Goal: Task Accomplishment & Management: Use online tool/utility

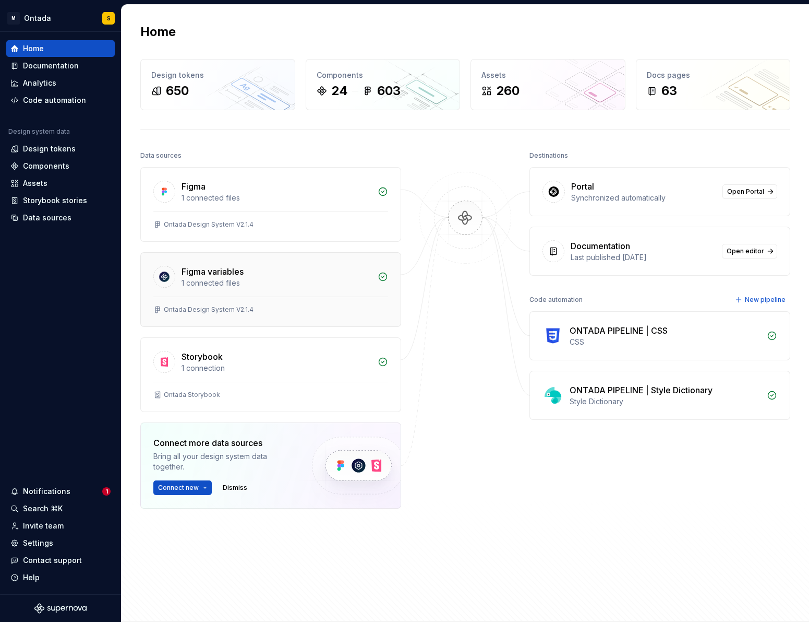
click at [257, 296] on div at bounding box center [270, 296] width 235 height 1
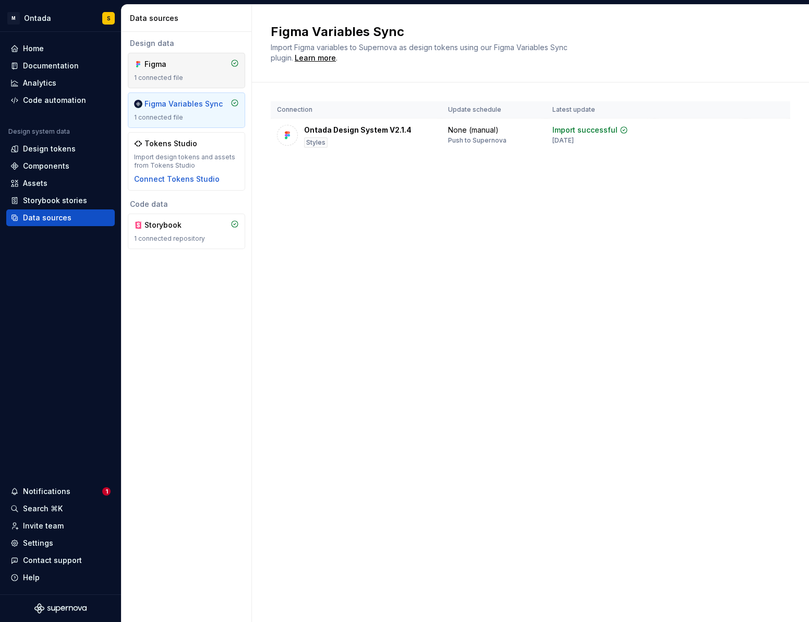
click at [191, 70] on div "Figma 1 connected file" at bounding box center [186, 70] width 105 height 23
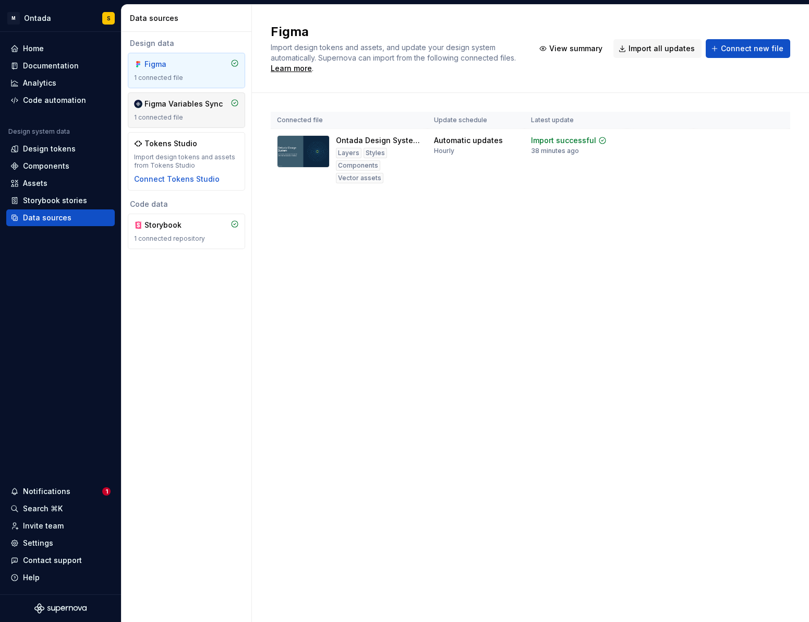
click at [194, 103] on div "Figma Variables Sync" at bounding box center [184, 104] width 78 height 10
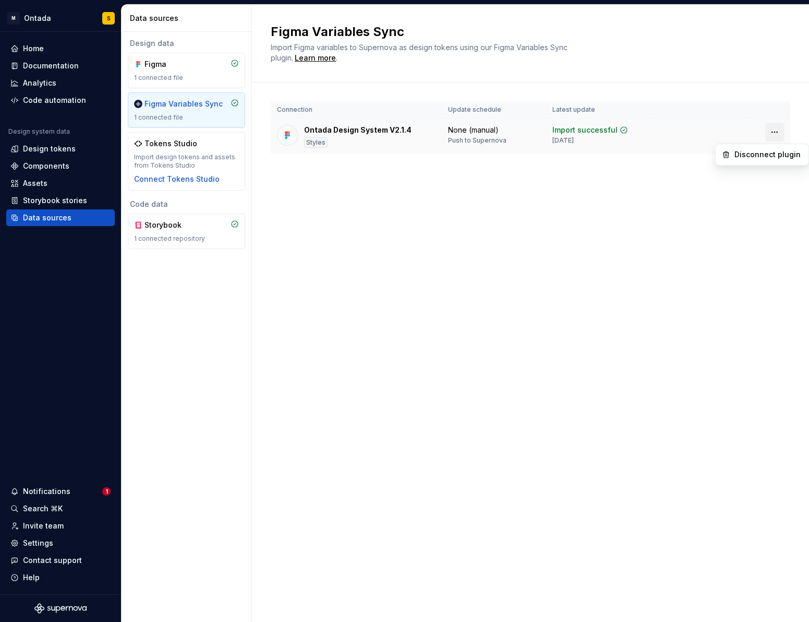
click at [779, 129] on html "M Ontada S Home Documentation Analytics Code automation Design system data Desi…" at bounding box center [404, 311] width 809 height 622
click at [612, 259] on html "M Ontada S Home Documentation Analytics Code automation Design system data Desi…" at bounding box center [404, 311] width 809 height 622
click at [43, 69] on div "Documentation" at bounding box center [51, 66] width 56 height 10
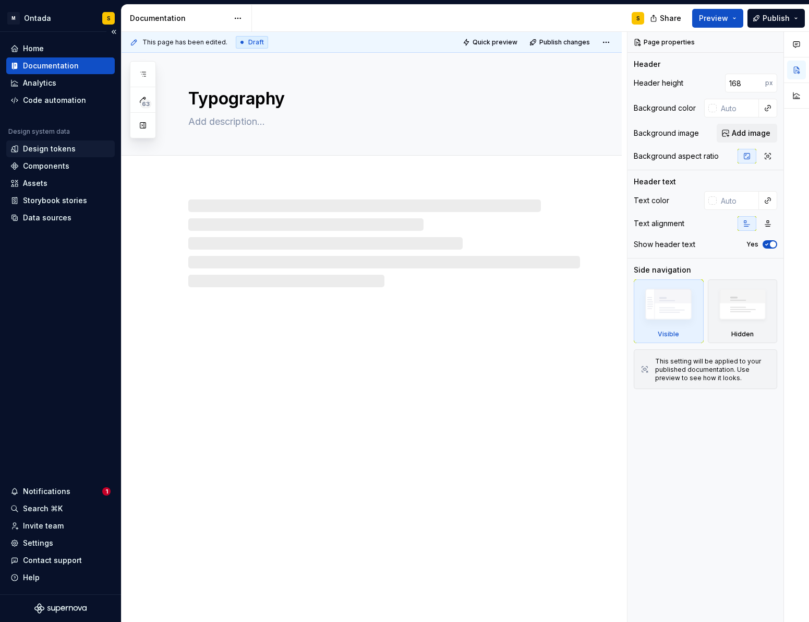
click at [58, 151] on div "Design tokens" at bounding box center [49, 149] width 53 height 10
type textarea "*"
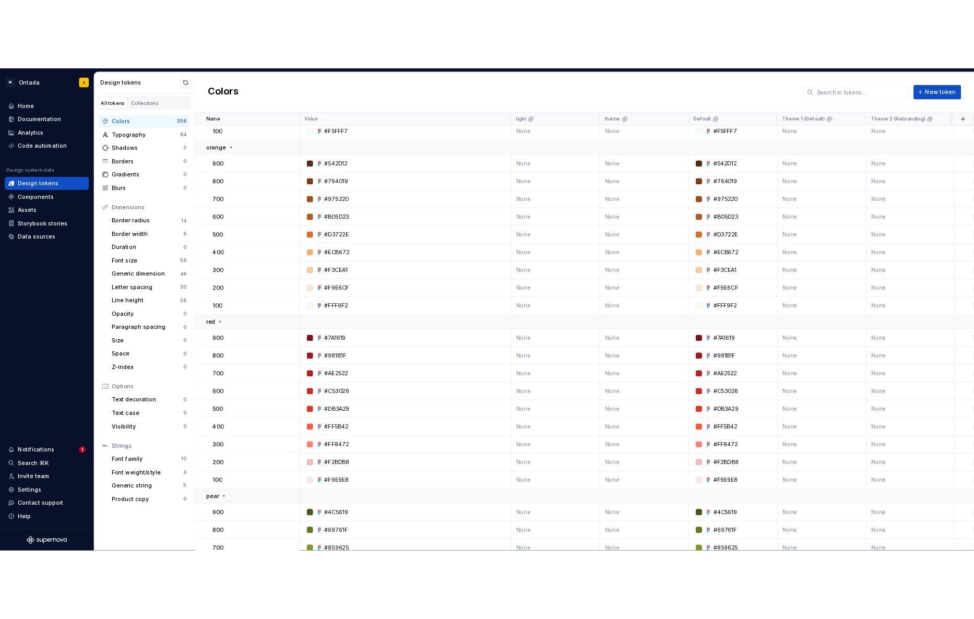
scroll to position [920, 0]
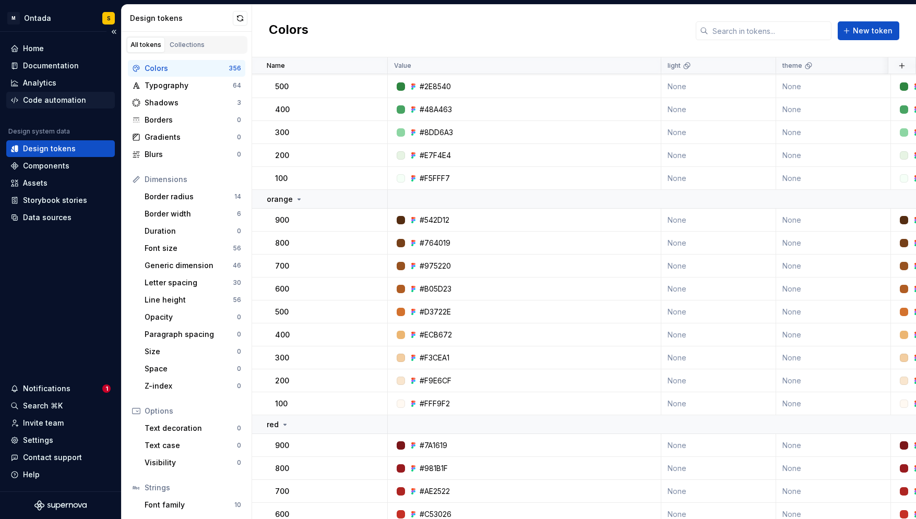
click at [63, 97] on div "Code automation" at bounding box center [54, 100] width 63 height 10
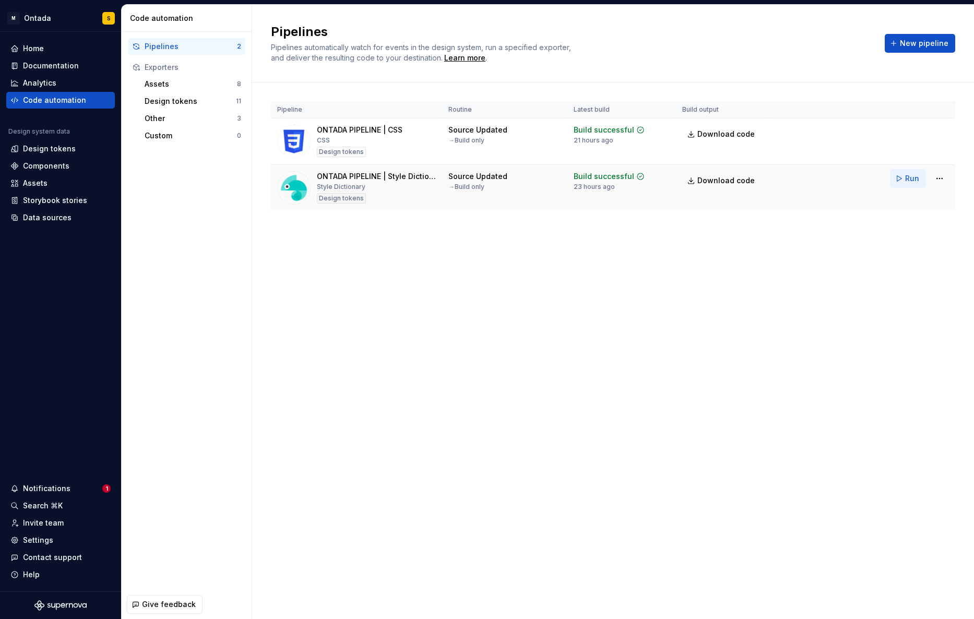
click at [809, 178] on span "Run" at bounding box center [912, 178] width 14 height 10
click at [809, 178] on html "M Ontada S Home Documentation Analytics Code automation Design system data Desi…" at bounding box center [487, 309] width 974 height 619
click at [570, 301] on html "M Ontada S Home Documentation Analytics Code automation Design system data Desi…" at bounding box center [487, 309] width 974 height 619
click at [171, 102] on div "Design tokens" at bounding box center [190, 101] width 91 height 10
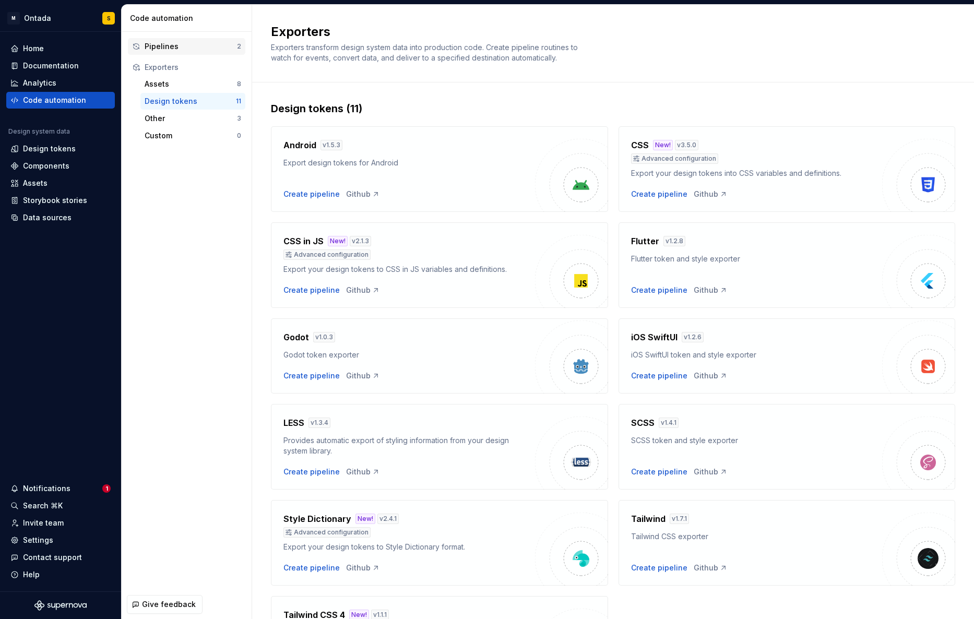
click at [172, 45] on div "Pipelines" at bounding box center [191, 46] width 92 height 10
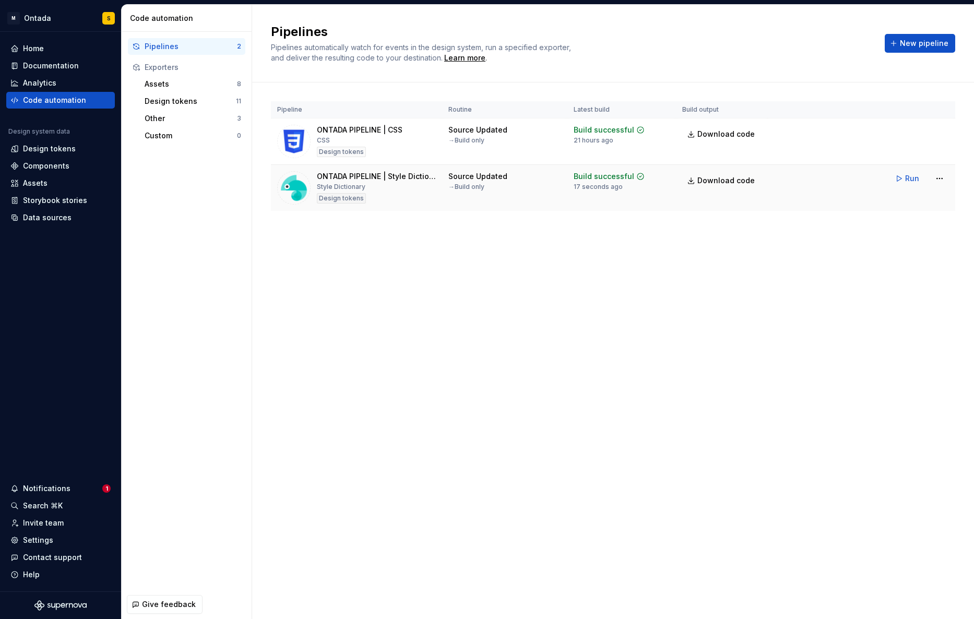
click at [629, 180] on div "Build successful" at bounding box center [604, 176] width 61 height 10
click at [738, 180] on span "Download code" at bounding box center [725, 180] width 57 height 10
click at [345, 130] on div "ONTADA PIPELINE | CSS" at bounding box center [360, 130] width 86 height 10
click at [291, 138] on img at bounding box center [293, 141] width 33 height 33
click at [809, 134] on html "M Ontada S Home Documentation Analytics Code automation Design system data Desi…" at bounding box center [487, 309] width 974 height 619
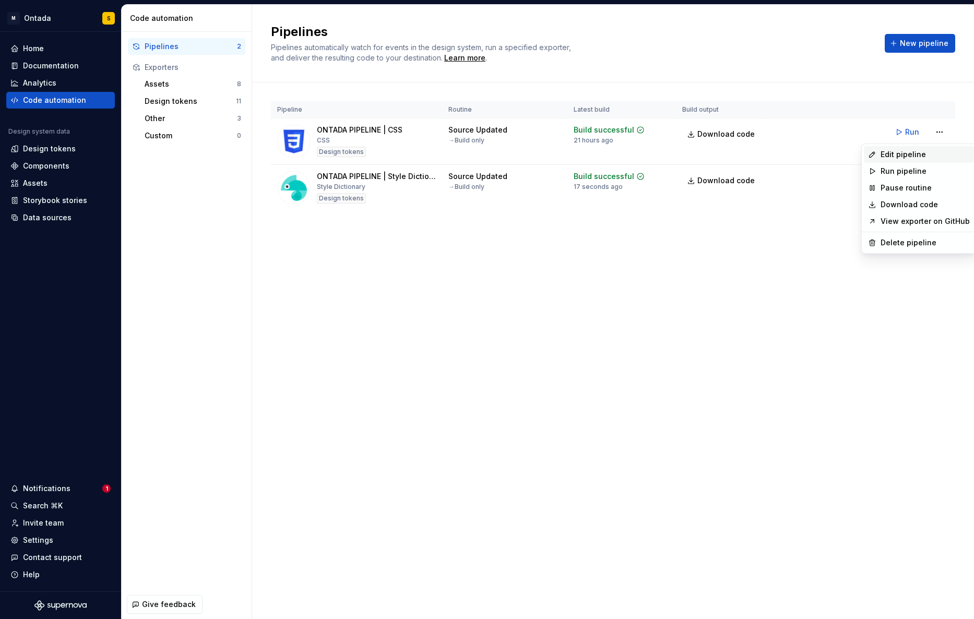
click at [809, 154] on div "Edit pipeline" at bounding box center [924, 154] width 89 height 10
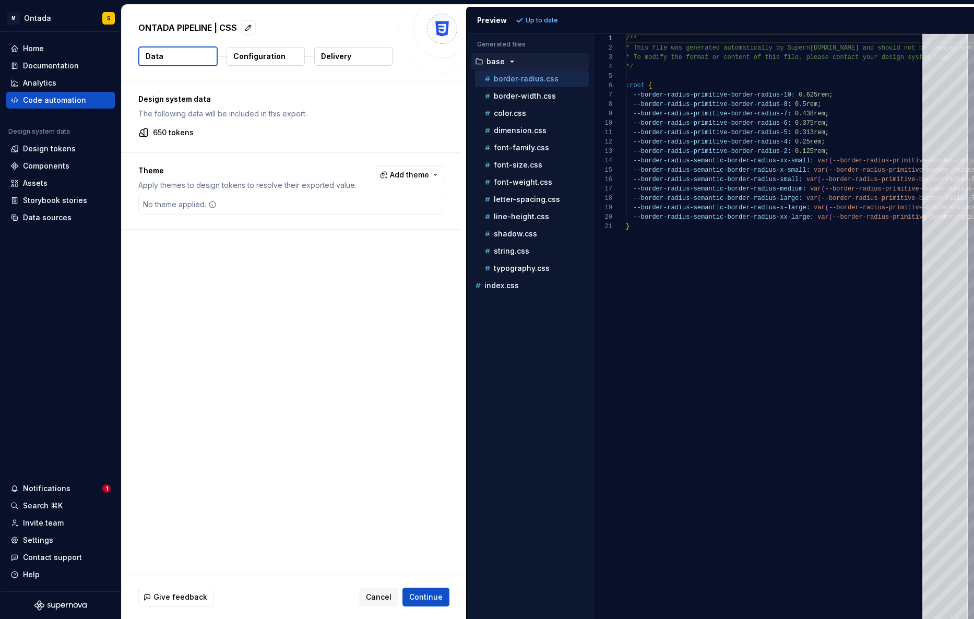
click at [264, 52] on p "Configuration" at bounding box center [259, 56] width 52 height 10
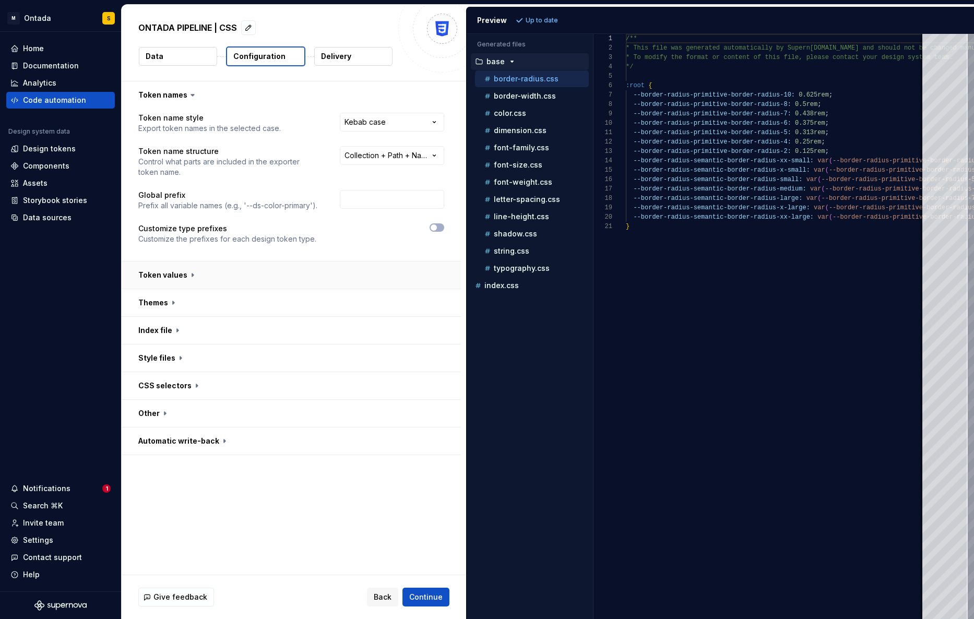
click at [191, 269] on button "button" at bounding box center [291, 274] width 339 height 27
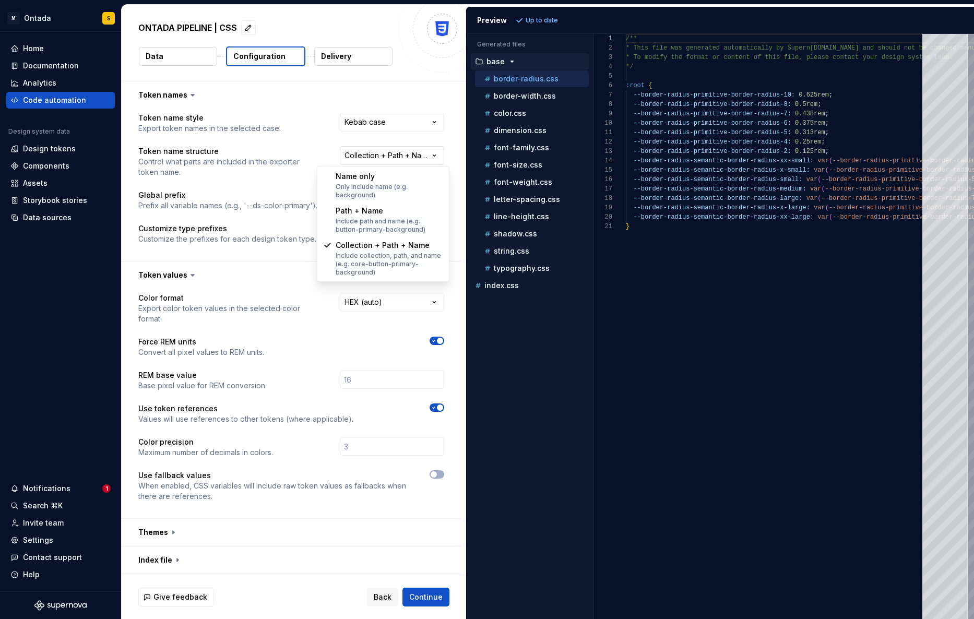
click at [398, 150] on html "**********" at bounding box center [487, 309] width 974 height 619
click at [405, 151] on html "**********" at bounding box center [487, 309] width 974 height 619
click at [395, 153] on html "**********" at bounding box center [487, 309] width 974 height 619
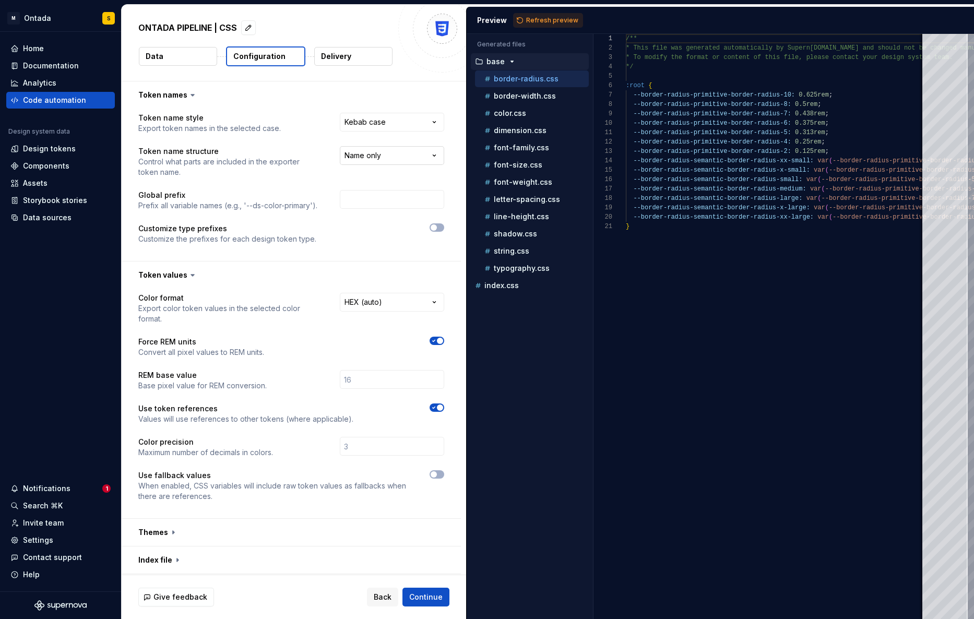
click at [396, 159] on html "**********" at bounding box center [487, 309] width 974 height 619
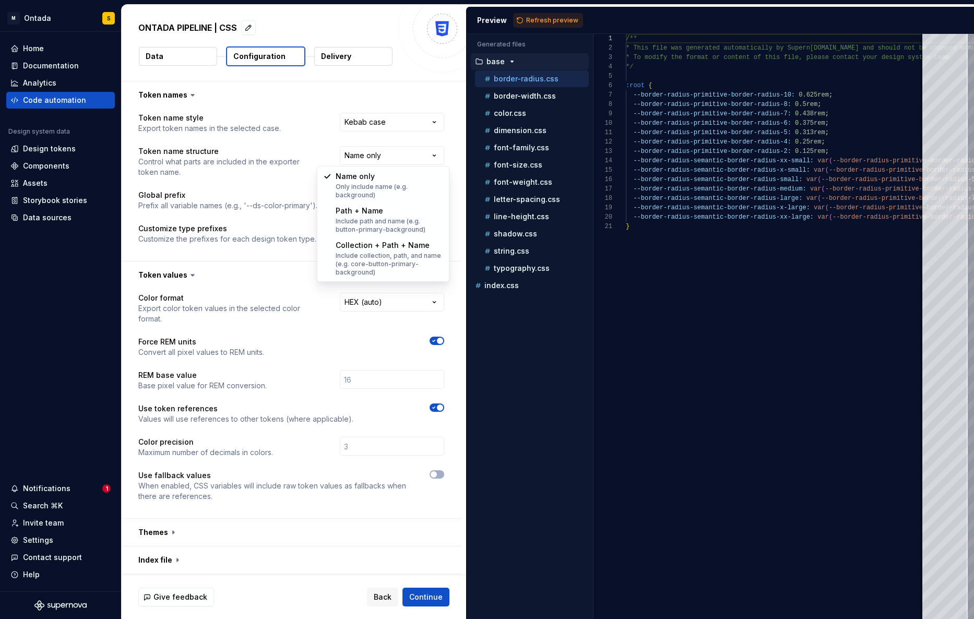
select select "**********"
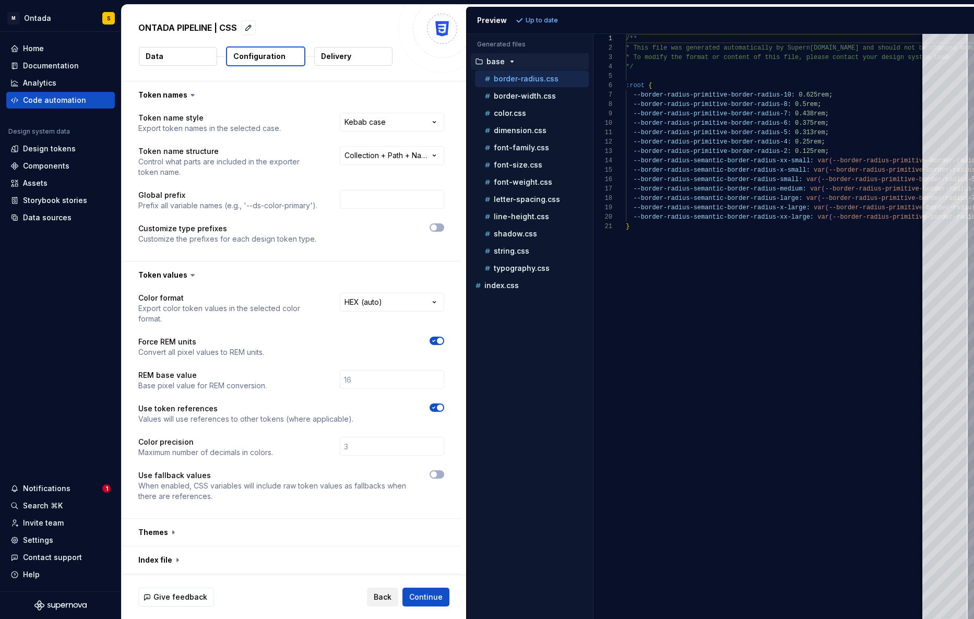
click at [384, 595] on span "Back" at bounding box center [383, 597] width 18 height 10
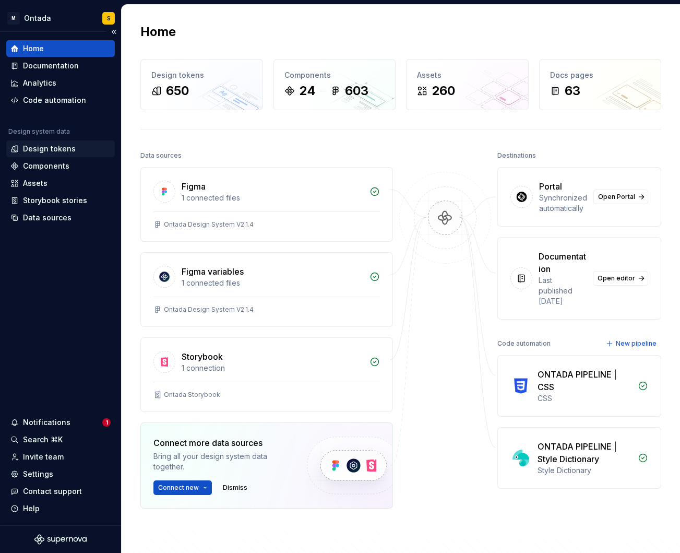
click at [43, 148] on div "Design tokens" at bounding box center [49, 149] width 53 height 10
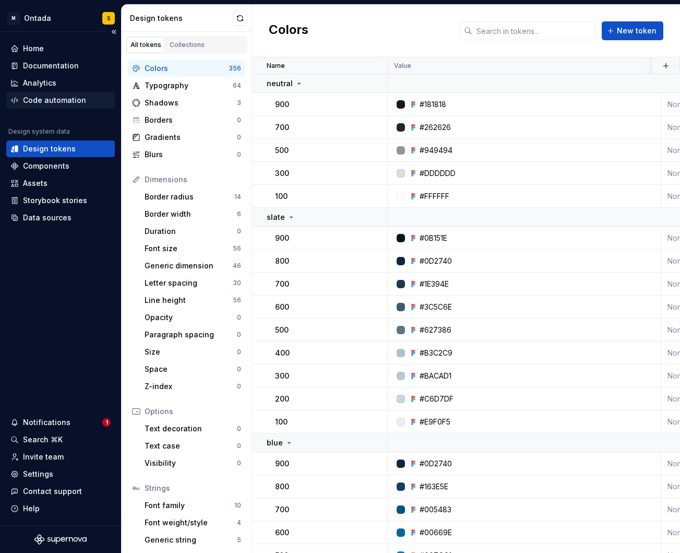
click at [55, 99] on div "Code automation" at bounding box center [54, 100] width 63 height 10
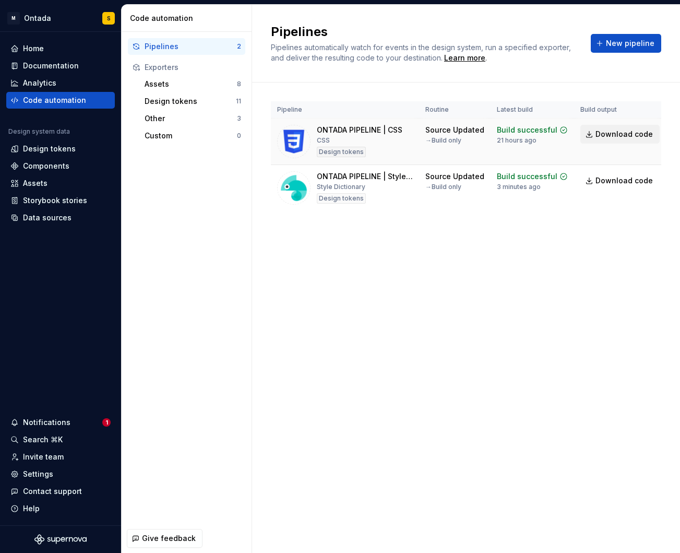
click at [474, 140] on link "Download code" at bounding box center [619, 134] width 79 height 19
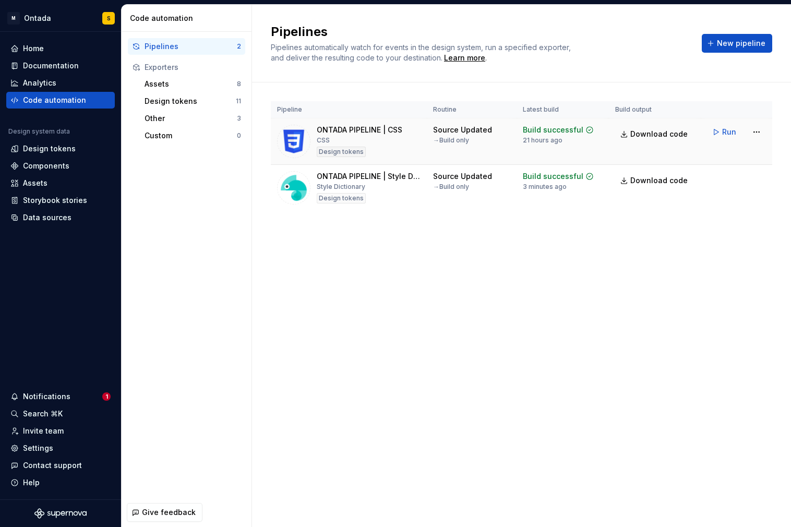
click at [343, 149] on div "Design tokens" at bounding box center [341, 152] width 49 height 10
click at [299, 134] on img at bounding box center [293, 141] width 33 height 33
click at [474, 134] on html "M Ontada S Home Documentation Analytics Code automation Design system data Desi…" at bounding box center [395, 263] width 791 height 527
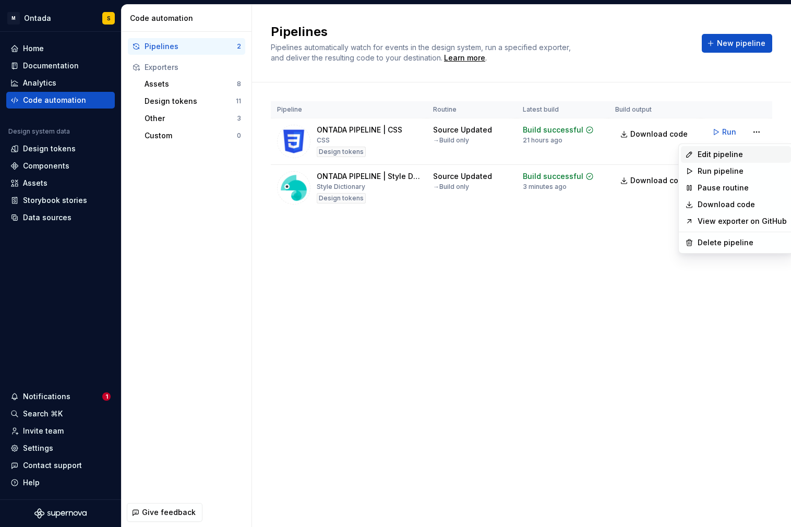
click at [474, 151] on div "Edit pipeline" at bounding box center [742, 154] width 89 height 10
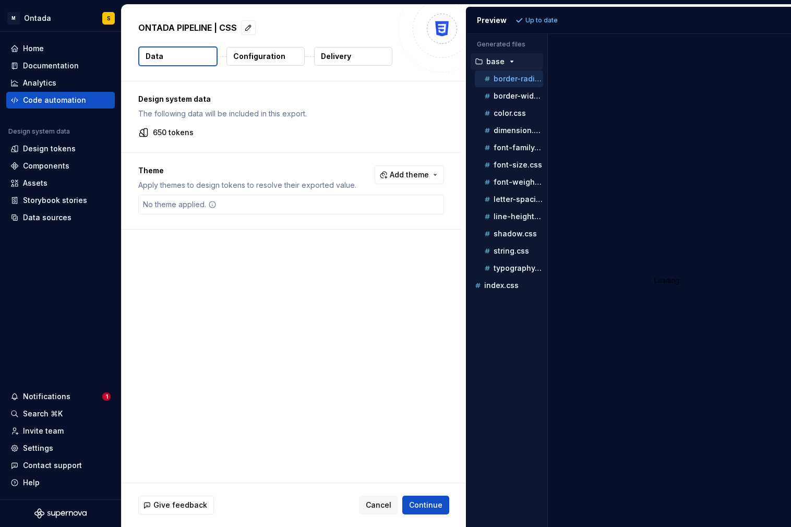
click at [274, 59] on p "Configuration" at bounding box center [259, 56] width 52 height 10
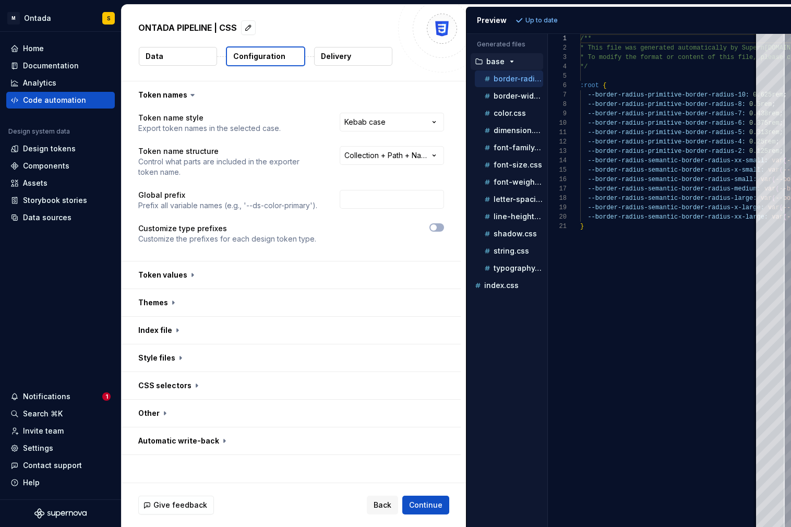
click at [336, 64] on button "Delivery" at bounding box center [353, 56] width 78 height 19
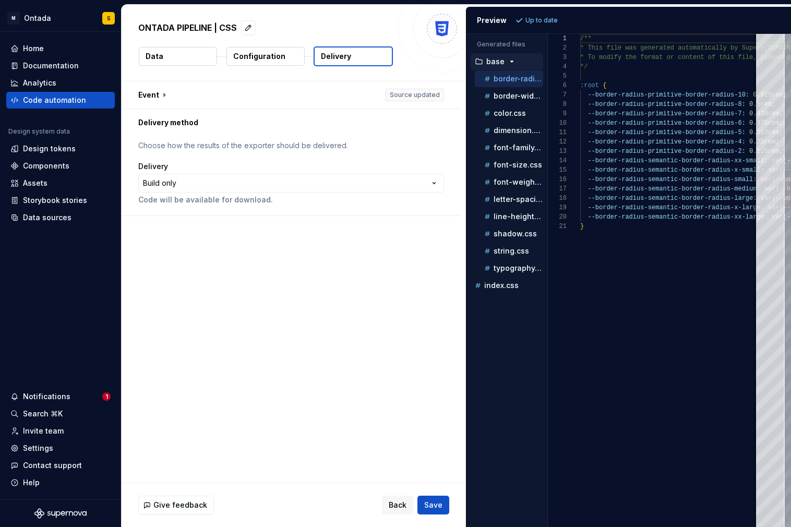
click at [269, 64] on button "Configuration" at bounding box center [265, 56] width 78 height 19
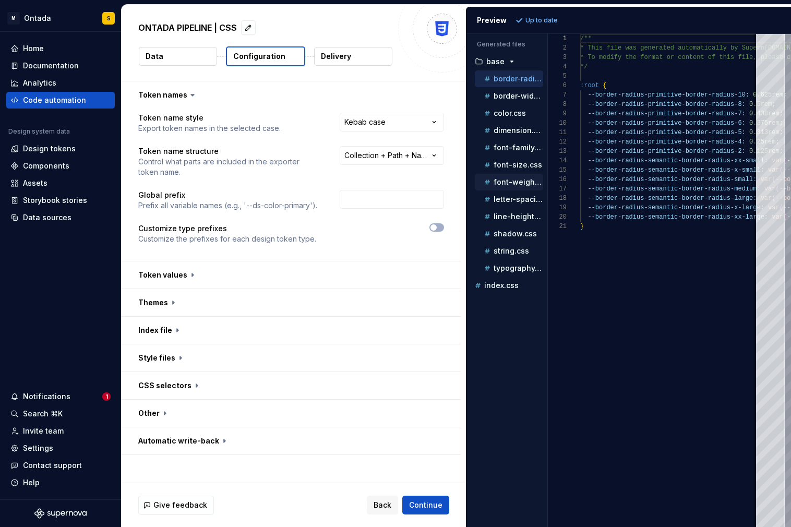
click at [474, 181] on p "font-weight.css" at bounding box center [519, 182] width 50 height 8
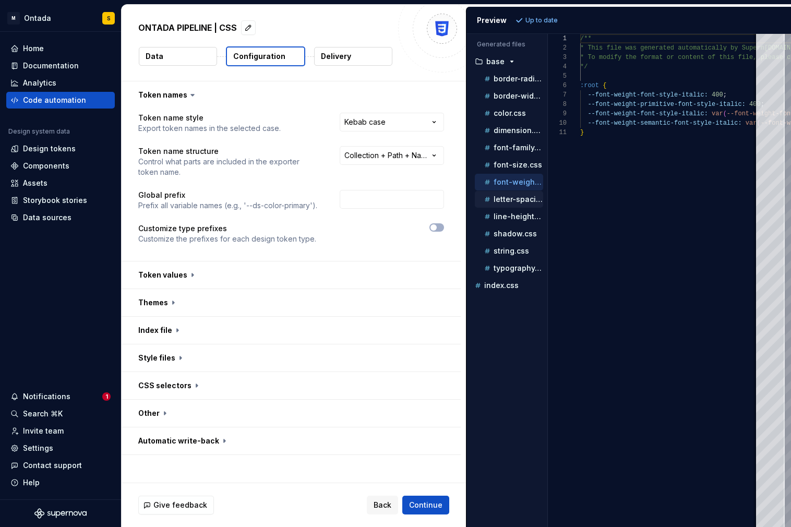
click at [474, 202] on p "letter-spacing.css" at bounding box center [519, 199] width 50 height 8
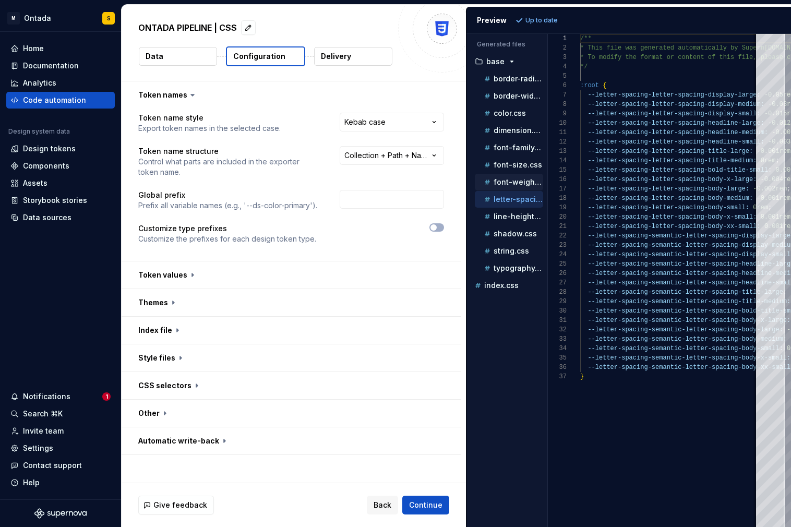
click at [474, 179] on p "font-weight.css" at bounding box center [519, 182] width 50 height 8
type textarea "**********"
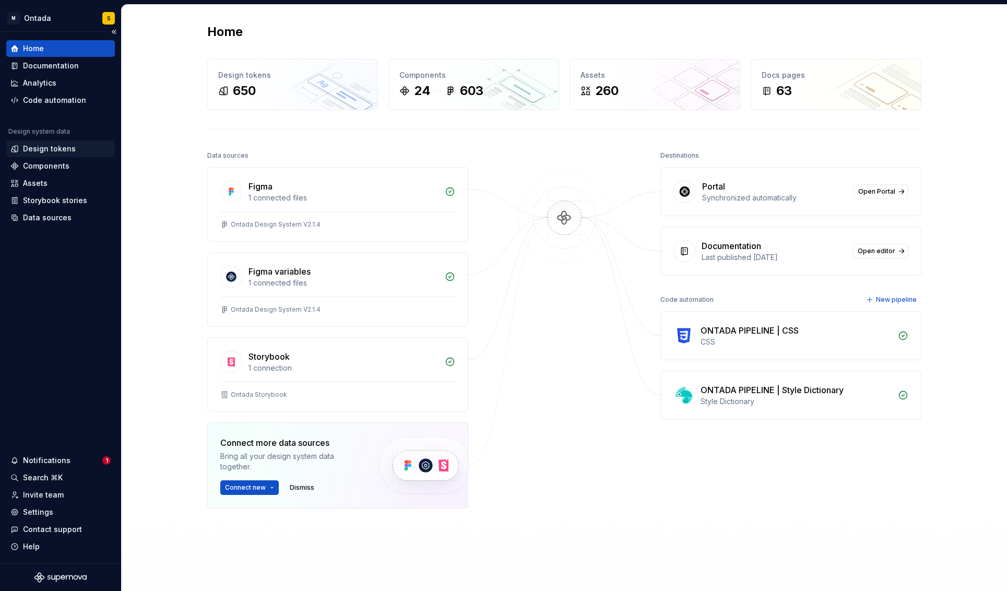
click at [57, 142] on div "Design tokens" at bounding box center [60, 148] width 109 height 17
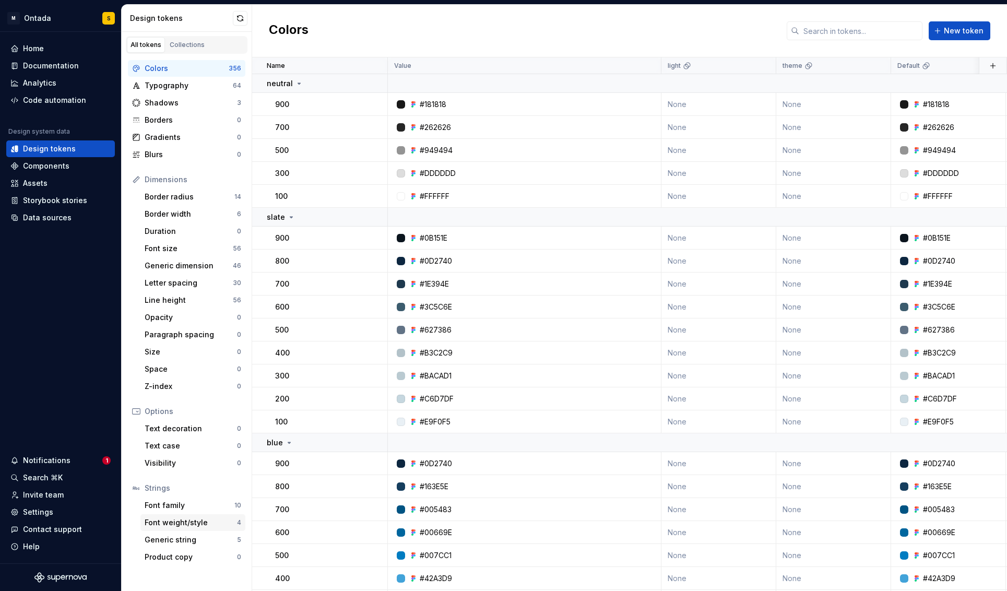
click at [185, 523] on div "Font weight/style" at bounding box center [191, 522] width 92 height 10
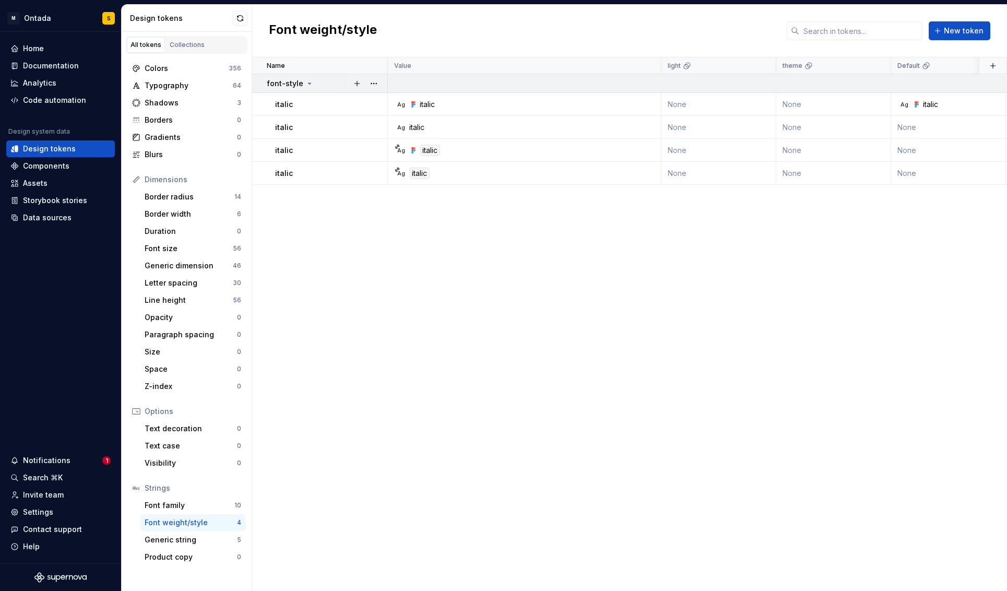
click at [313, 82] on div "font-style" at bounding box center [327, 83] width 120 height 10
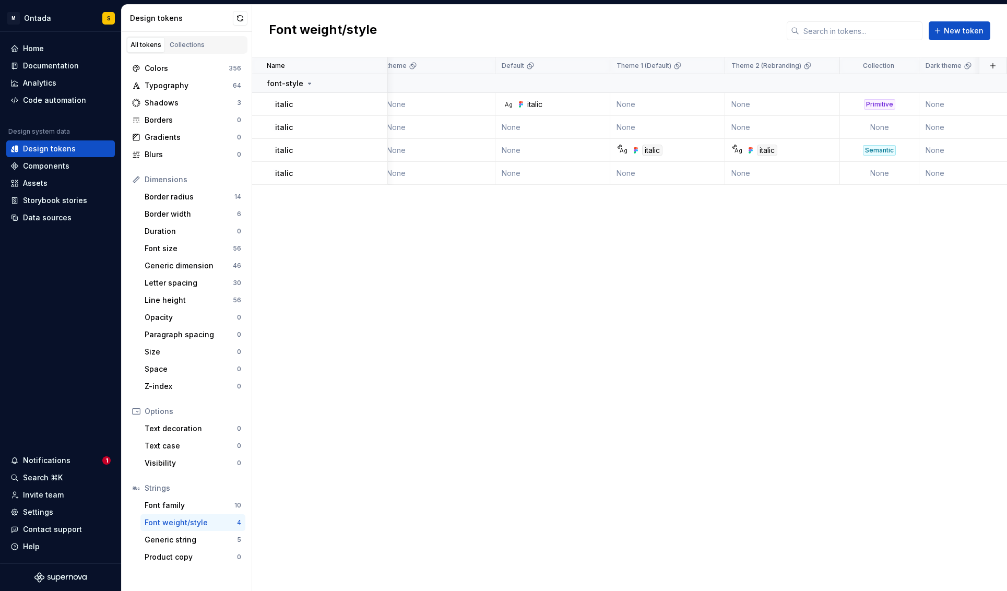
scroll to position [0, 401]
click at [371, 127] on button "button" at bounding box center [373, 127] width 15 height 15
click at [413, 185] on div "Delete token" at bounding box center [420, 186] width 68 height 10
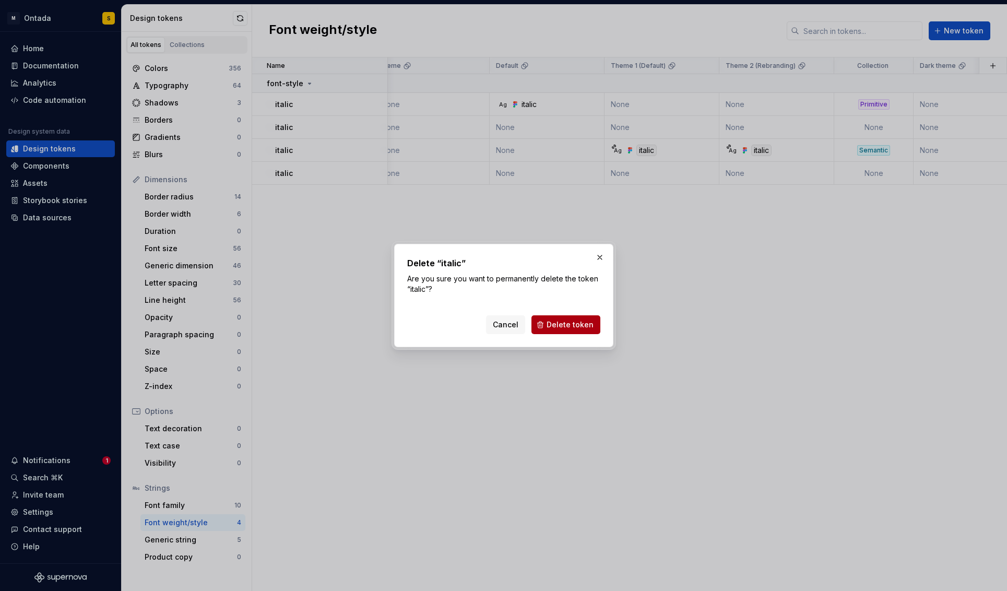
click at [566, 320] on span "Delete token" at bounding box center [569, 324] width 47 height 10
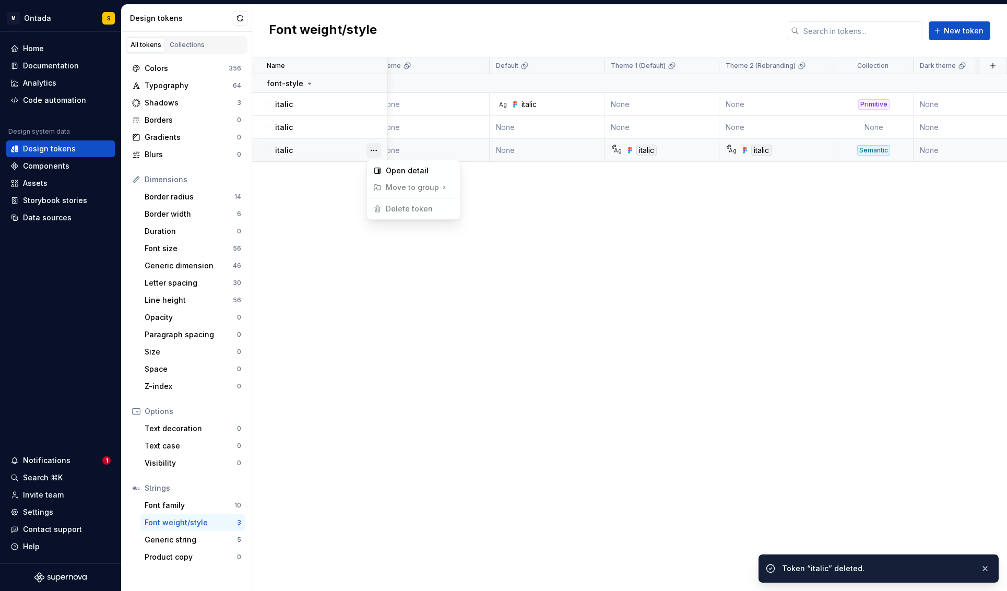
click at [377, 149] on button "button" at bounding box center [373, 150] width 15 height 15
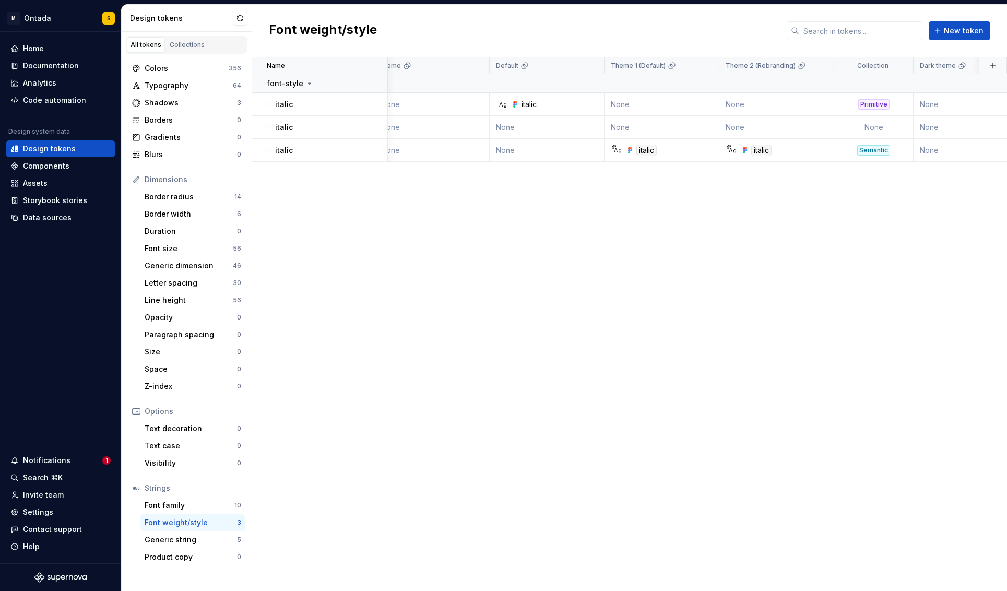
click at [349, 330] on html "M Ontada S Home Documentation Analytics Code automation Design system data Desi…" at bounding box center [503, 295] width 1007 height 591
click at [378, 126] on button "button" at bounding box center [373, 127] width 15 height 15
click at [413, 183] on div "Delete token" at bounding box center [420, 186] width 68 height 10
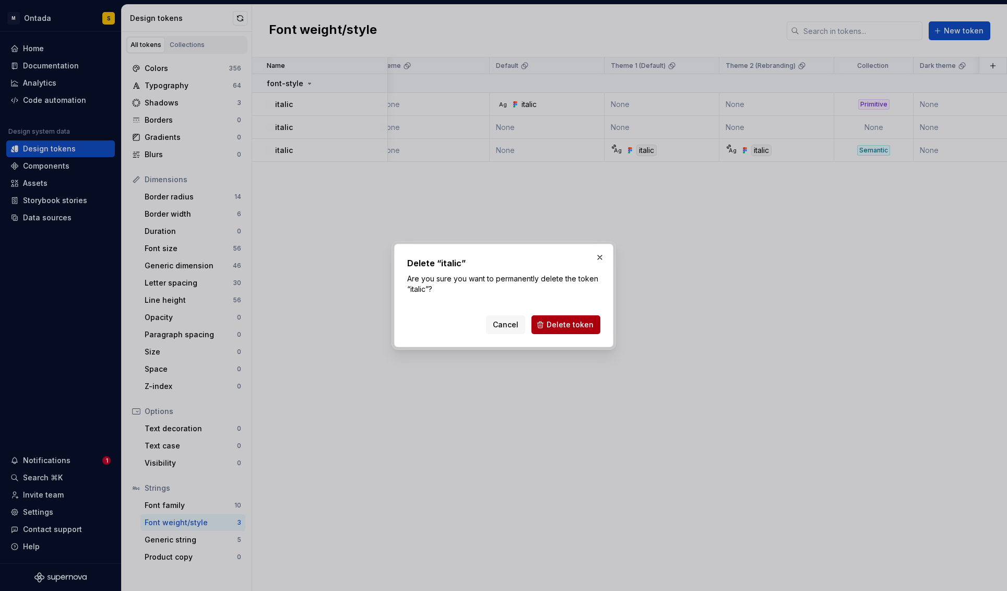
click at [561, 320] on span "Delete token" at bounding box center [569, 324] width 47 height 10
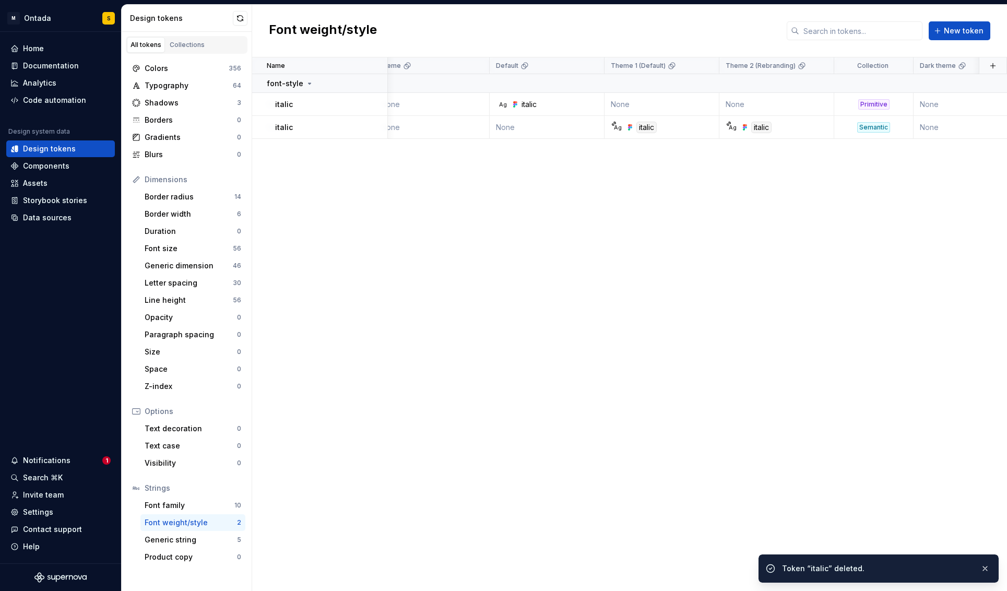
click at [662, 261] on div "Name Value light theme Default Theme 1 (Default) Theme 2 (Rebranding) Collectio…" at bounding box center [629, 323] width 755 height 533
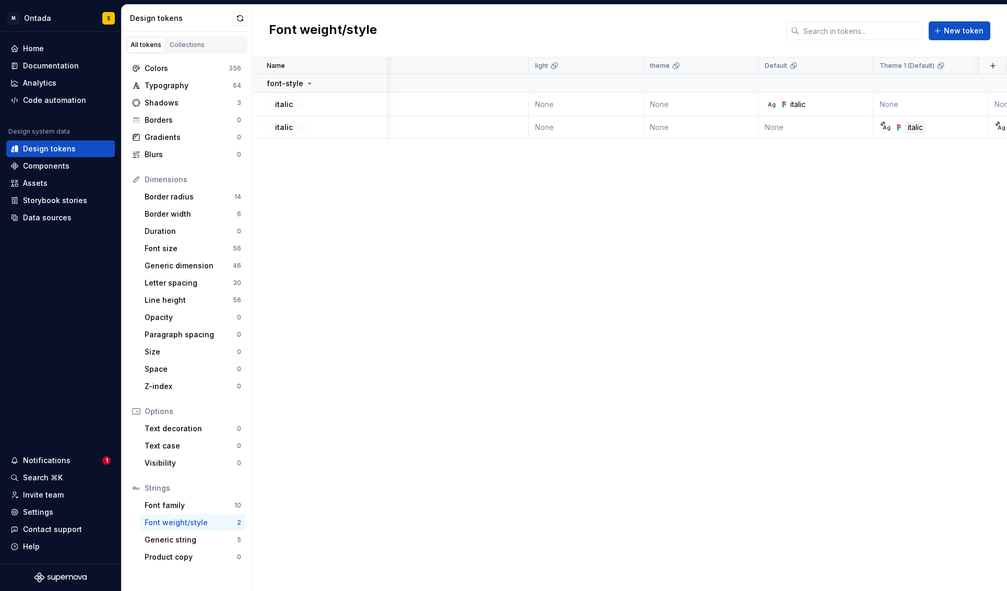
scroll to position [0, 111]
click at [178, 527] on div "Generic string" at bounding box center [191, 539] width 92 height 10
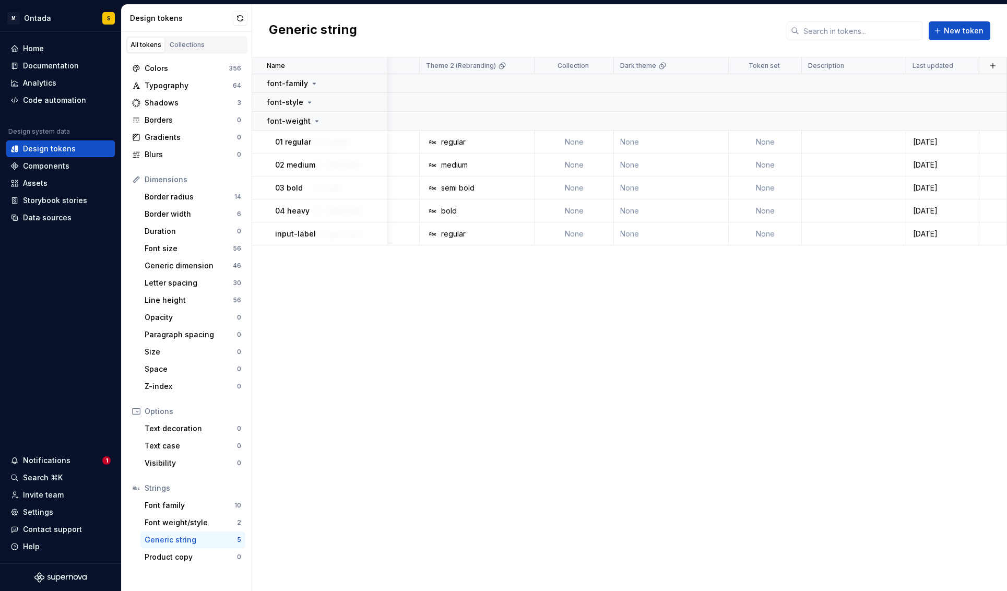
scroll to position [0, 701]
click at [309, 100] on icon at bounding box center [309, 102] width 8 height 8
click at [308, 104] on icon at bounding box center [309, 102] width 8 height 8
click at [308, 102] on icon at bounding box center [309, 102] width 3 height 1
click at [309, 102] on icon at bounding box center [309, 102] width 1 height 3
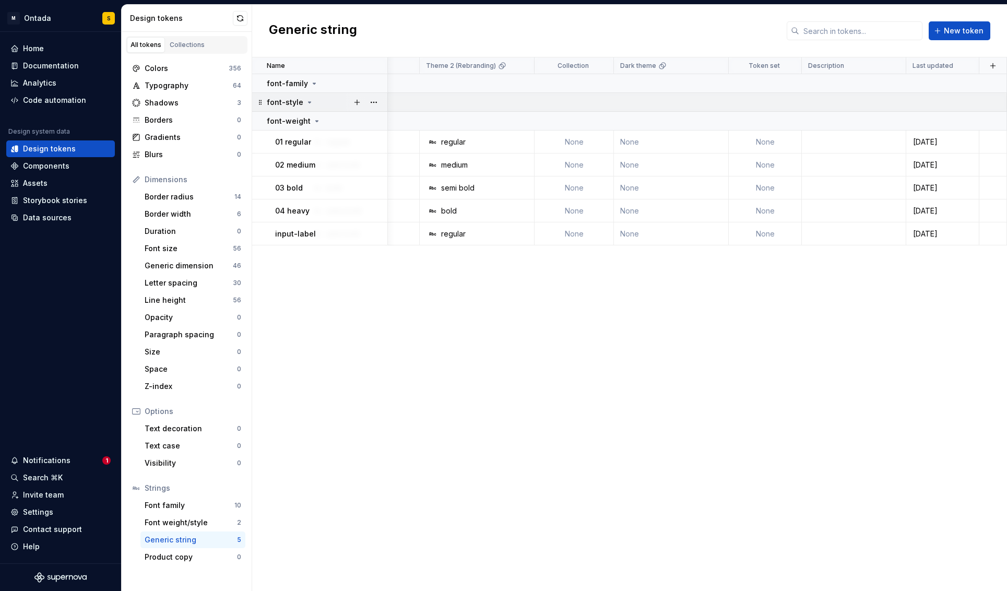
click at [308, 102] on icon at bounding box center [309, 102] width 3 height 1
click at [309, 102] on icon at bounding box center [309, 102] width 1 height 3
click at [308, 102] on icon at bounding box center [309, 102] width 3 height 1
click at [310, 86] on icon at bounding box center [314, 83] width 8 height 8
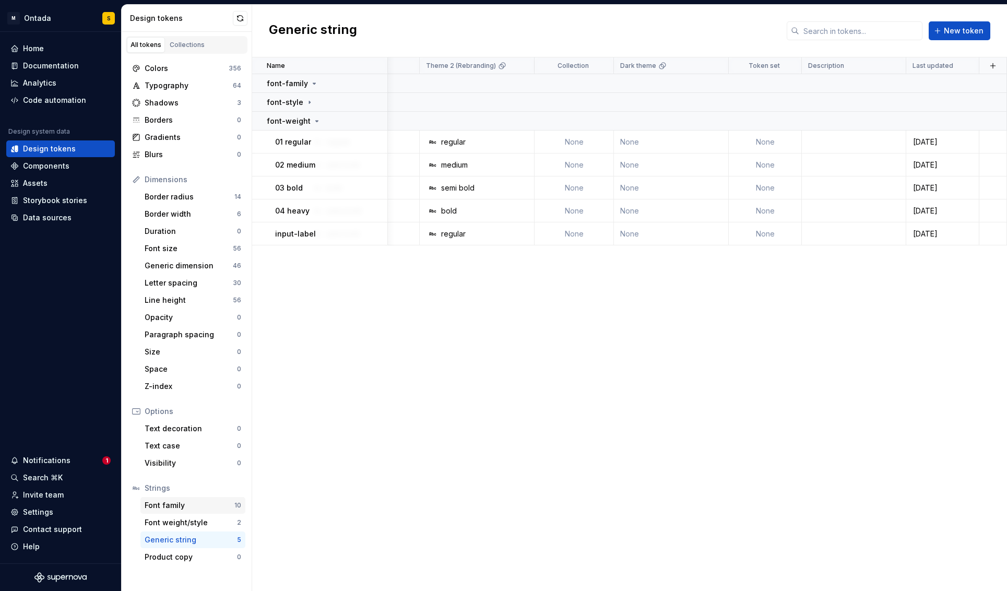
click at [184, 507] on div "Font family" at bounding box center [190, 505] width 90 height 10
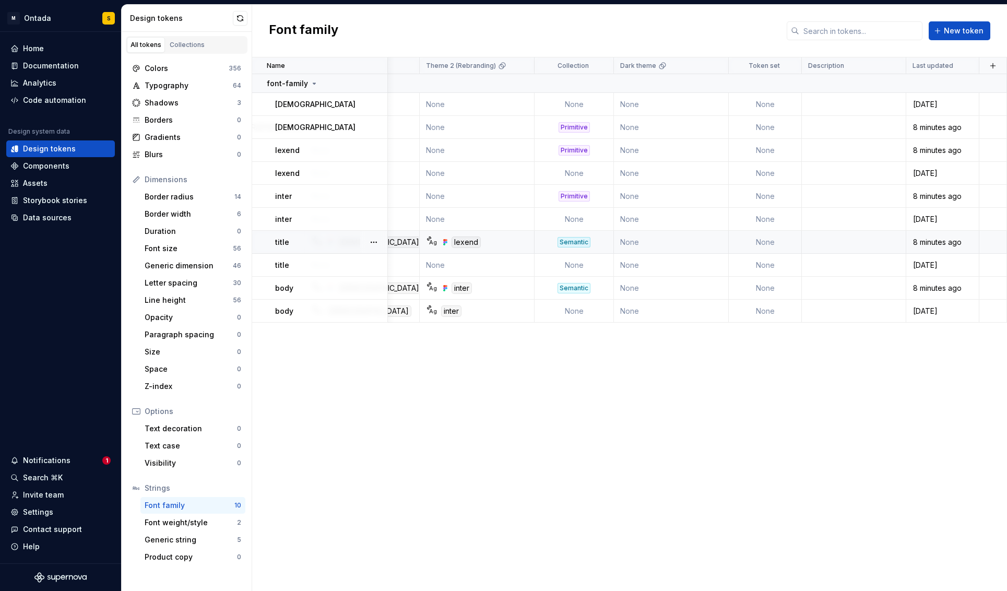
scroll to position [0, 701]
click at [374, 103] on button "button" at bounding box center [373, 104] width 15 height 15
click at [406, 163] on div "Delete token" at bounding box center [420, 163] width 68 height 10
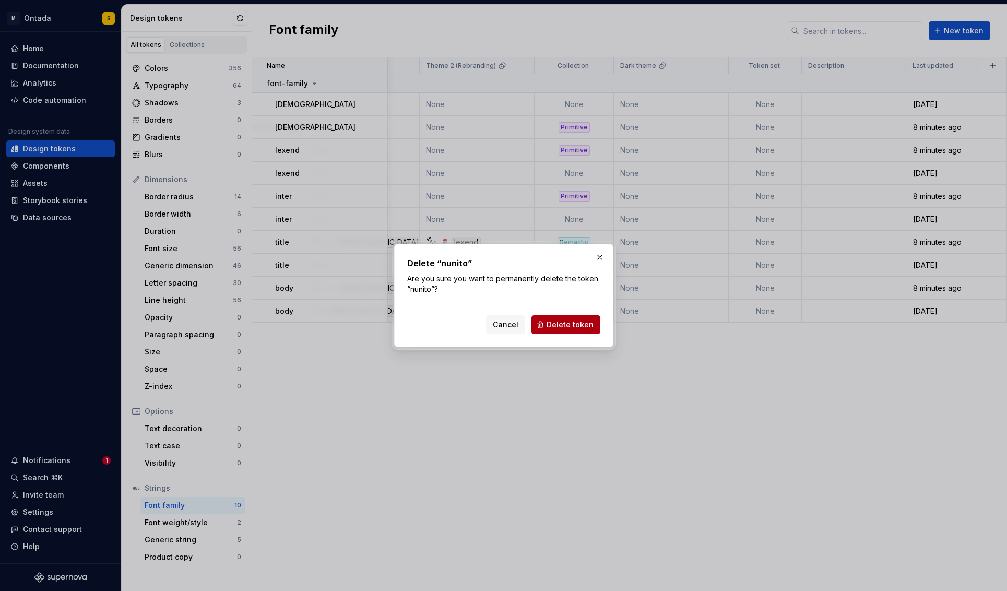
click at [570, 320] on span "Delete token" at bounding box center [569, 324] width 47 height 10
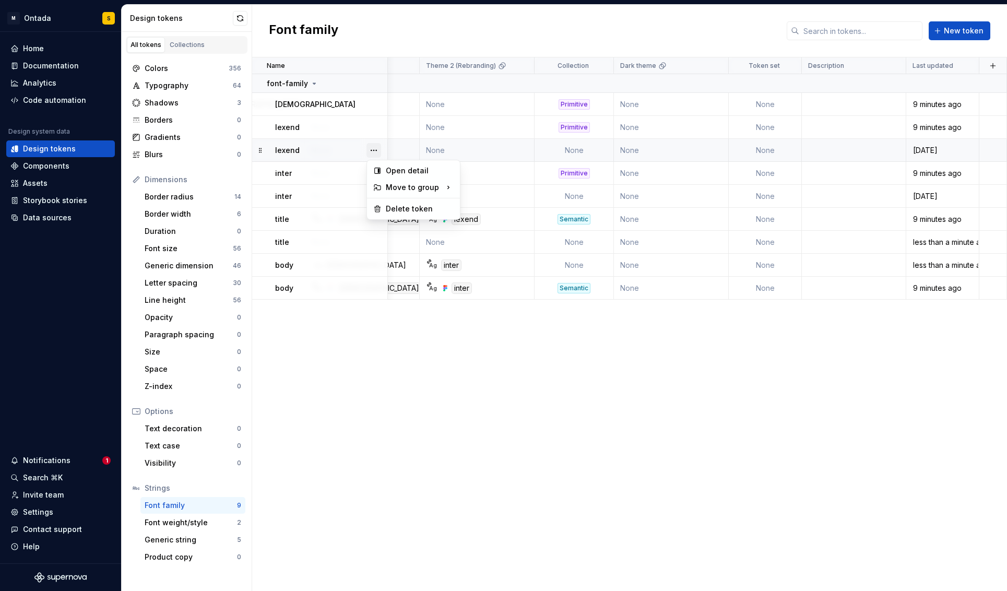
click at [373, 151] on button "button" at bounding box center [373, 150] width 15 height 15
click at [420, 211] on div "Delete token" at bounding box center [420, 209] width 68 height 10
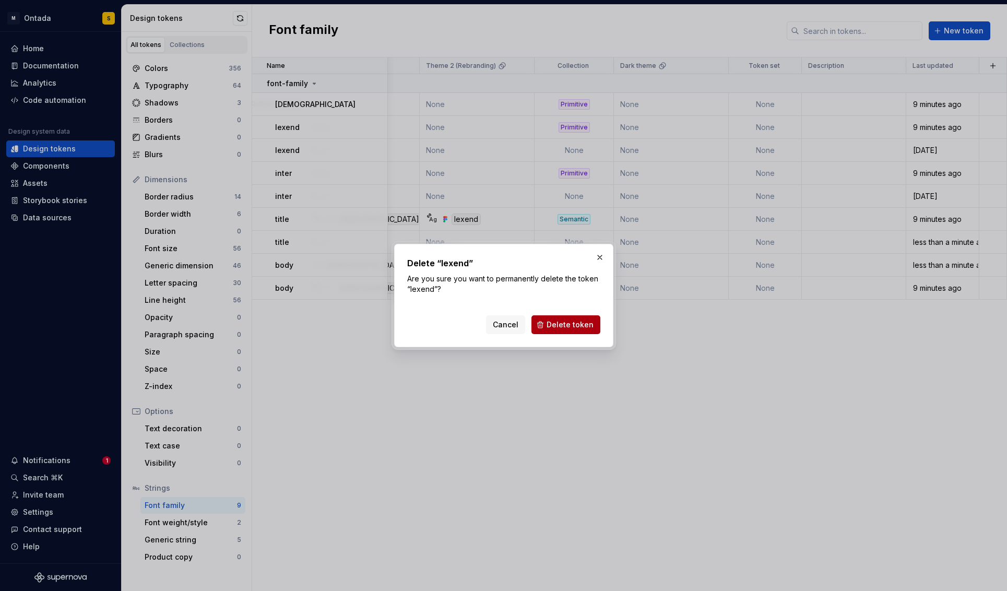
click at [575, 325] on span "Delete token" at bounding box center [569, 324] width 47 height 10
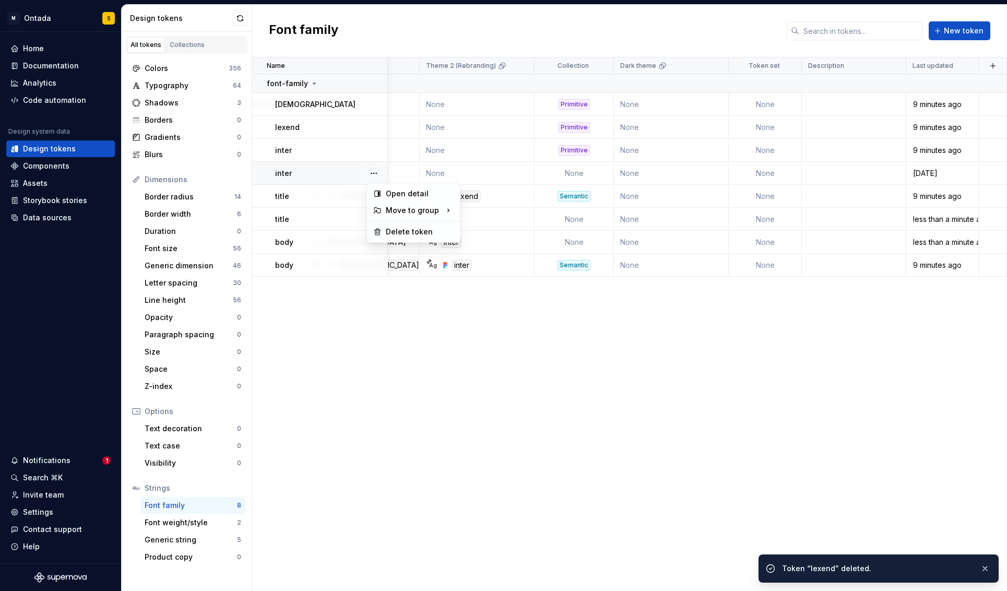
click at [372, 172] on button "button" at bounding box center [373, 173] width 15 height 15
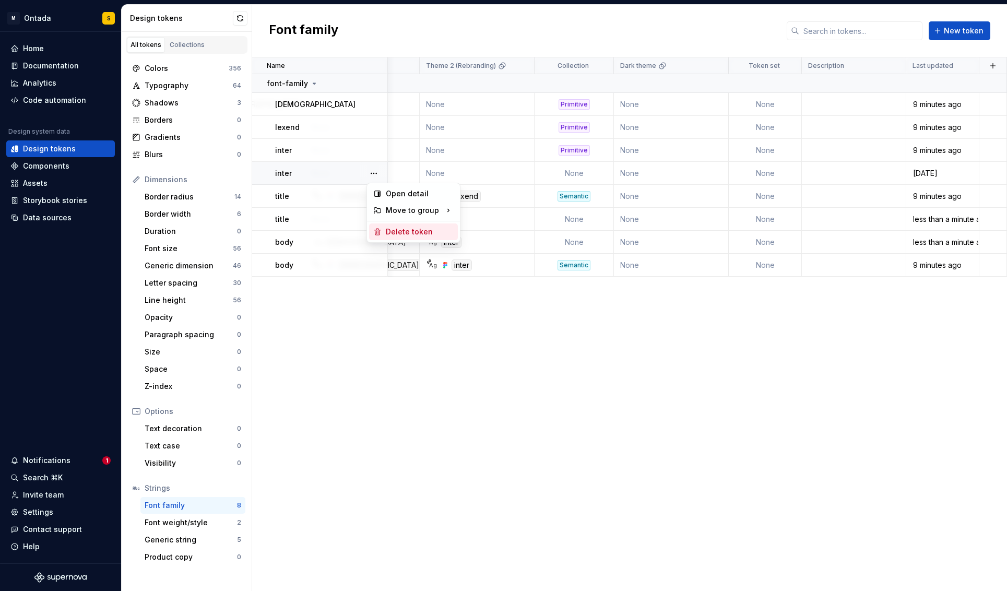
click at [404, 234] on div "Delete token" at bounding box center [420, 231] width 68 height 10
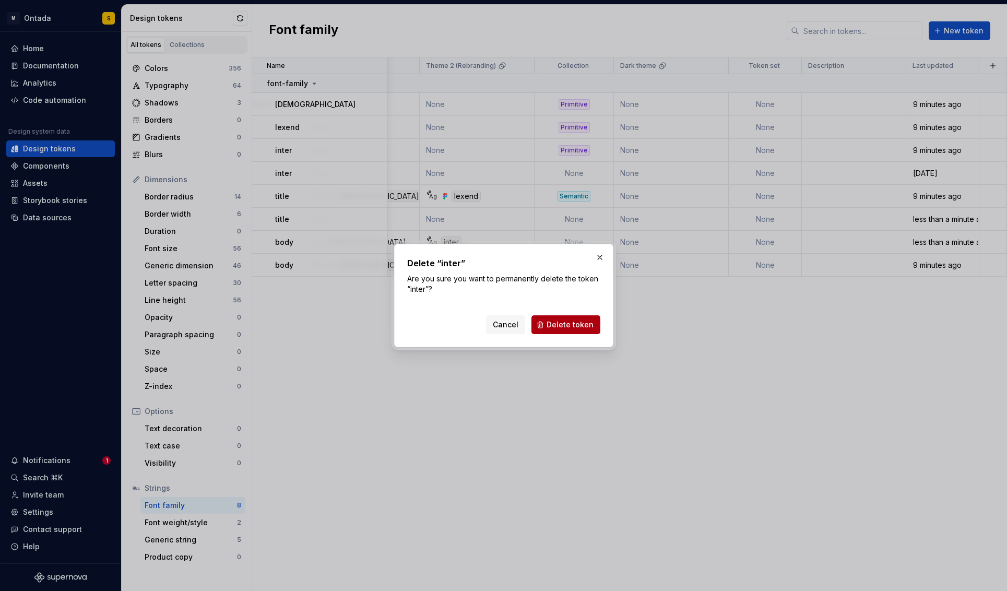
click at [569, 318] on button "Delete token" at bounding box center [565, 324] width 69 height 19
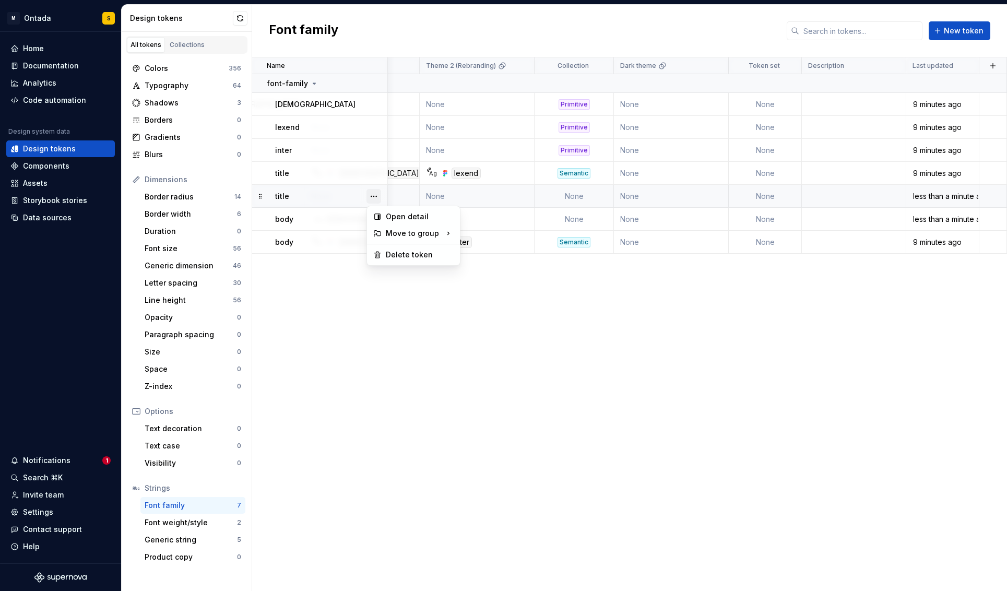
click at [378, 192] on button "button" at bounding box center [373, 196] width 15 height 15
click at [400, 256] on div "Delete token" at bounding box center [420, 254] width 68 height 10
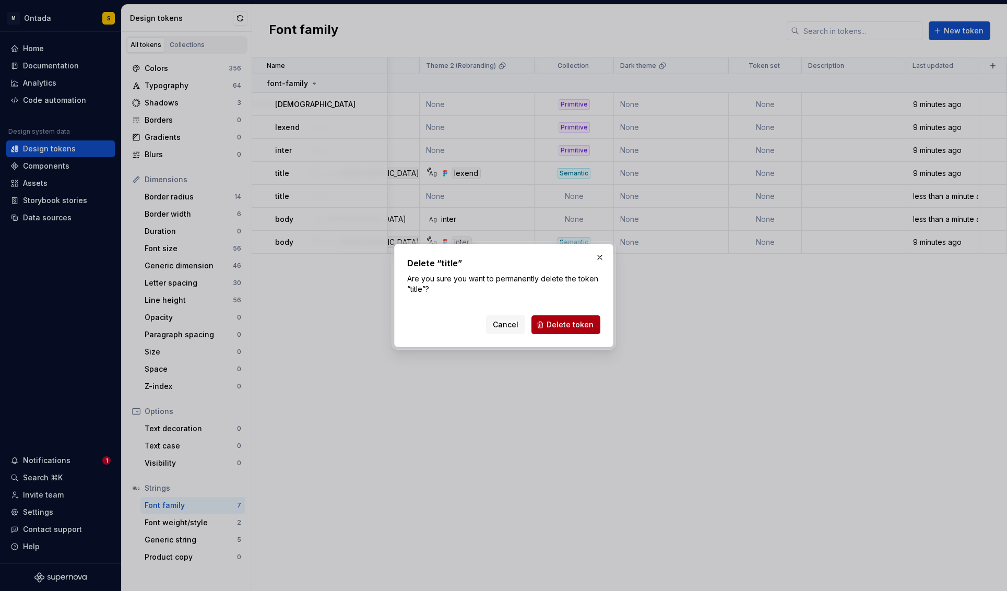
click at [586, 321] on span "Delete token" at bounding box center [569, 324] width 47 height 10
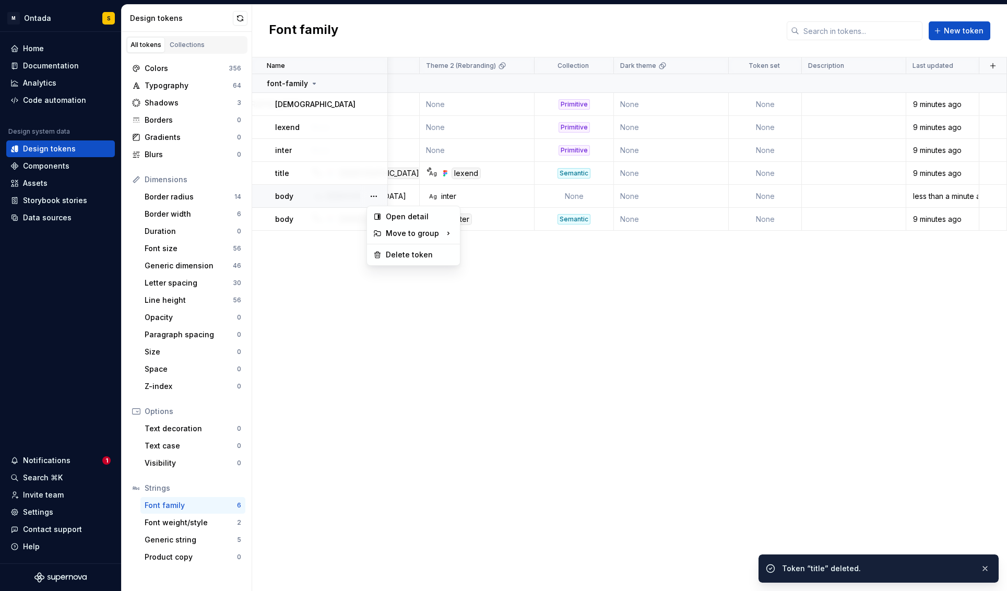
click at [371, 195] on button "button" at bounding box center [373, 196] width 15 height 15
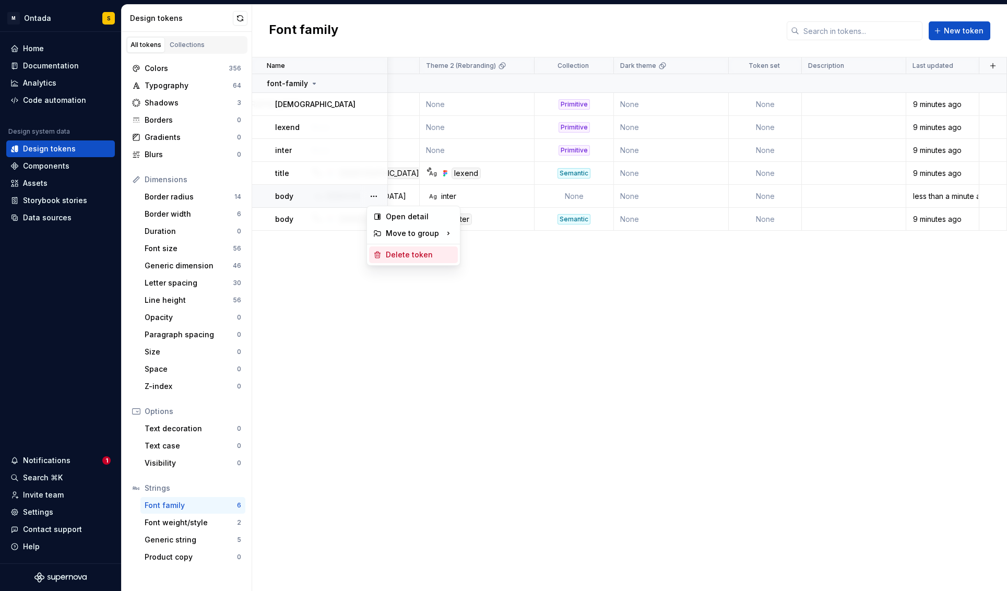
click at [408, 249] on div "Delete token" at bounding box center [420, 254] width 68 height 10
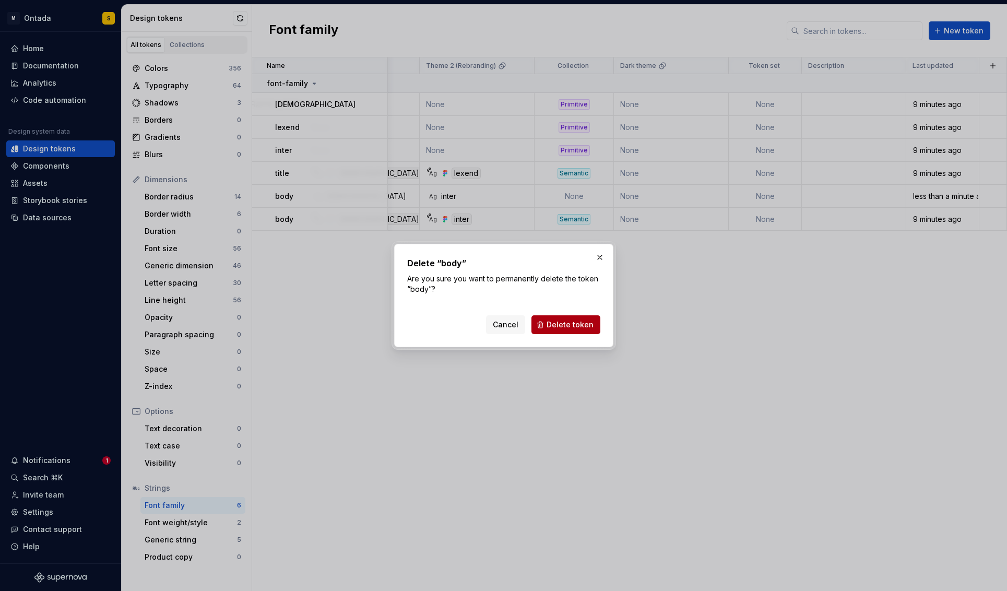
click at [584, 324] on span "Delete token" at bounding box center [569, 324] width 47 height 10
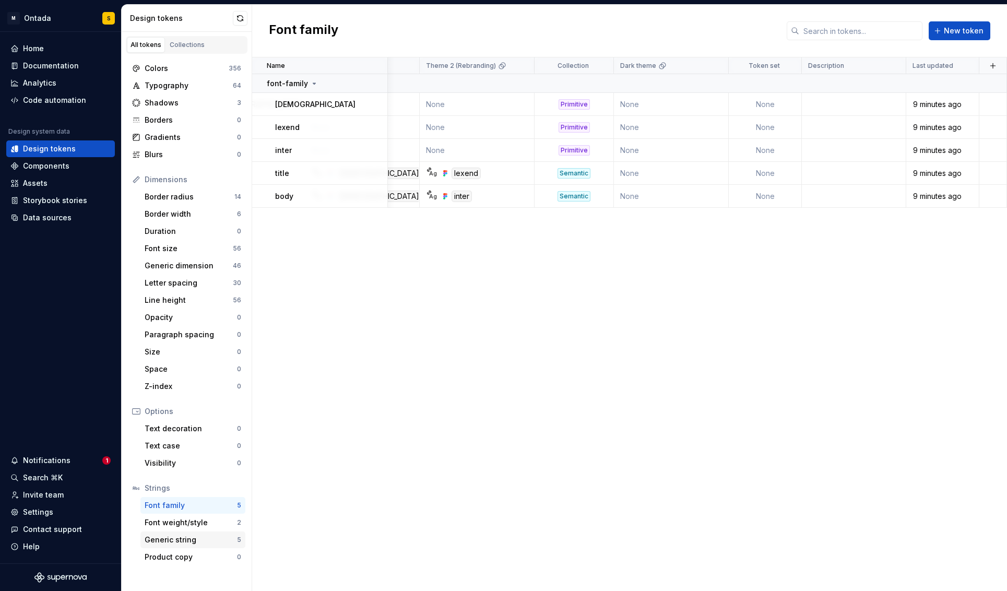
click at [197, 527] on div "Generic string" at bounding box center [191, 539] width 92 height 10
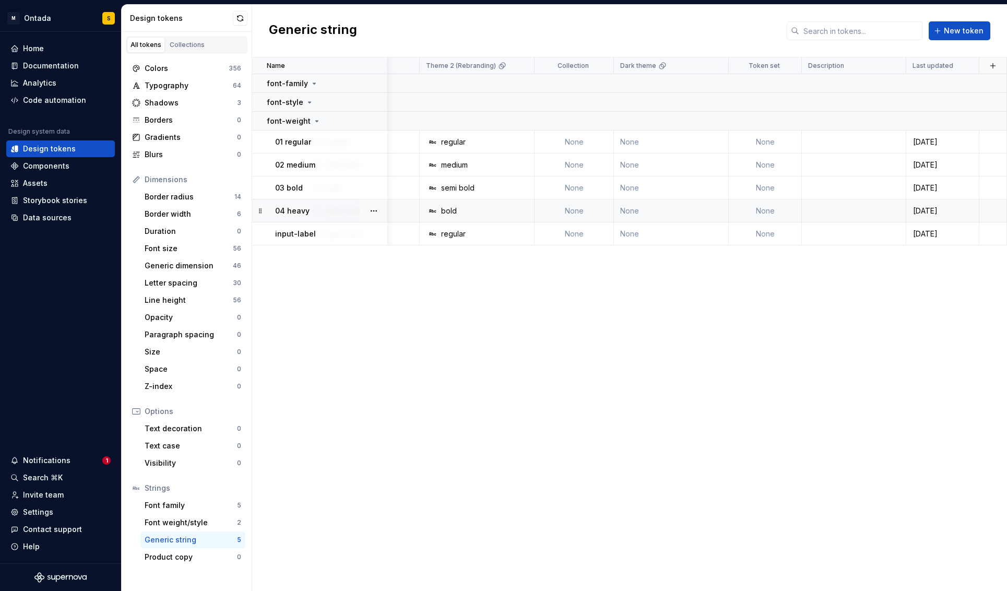
scroll to position [0, 701]
click at [375, 120] on button "button" at bounding box center [373, 121] width 15 height 15
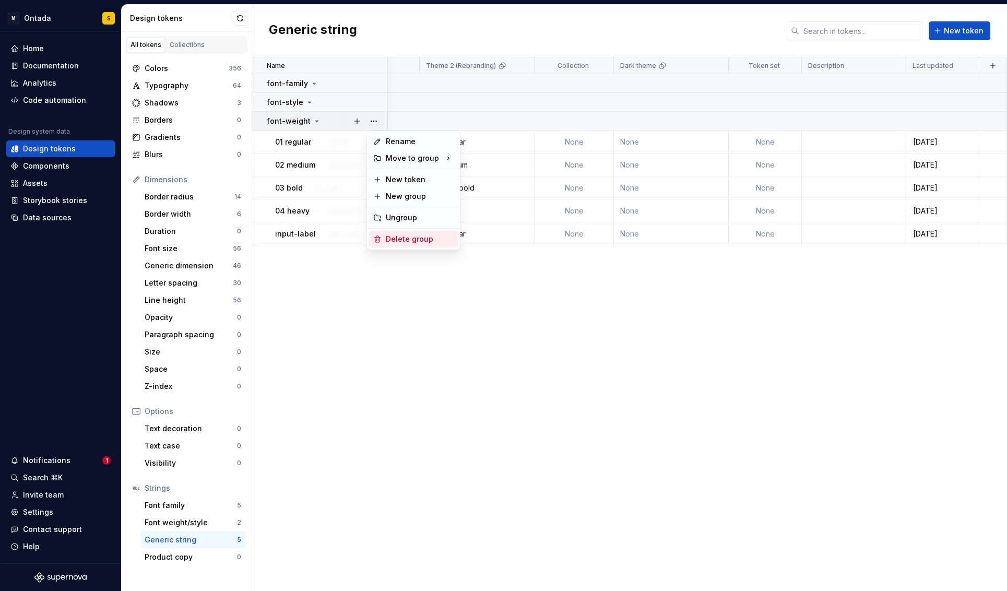
click at [409, 241] on div "Delete group" at bounding box center [420, 239] width 68 height 10
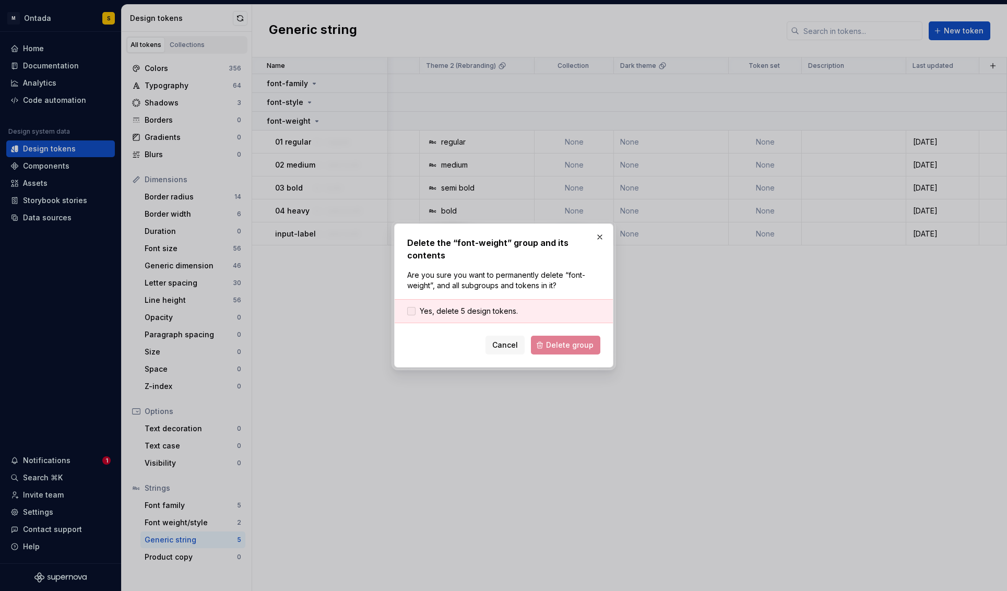
click at [475, 306] on span "Yes, delete 5 design tokens." at bounding box center [469, 311] width 98 height 10
click at [555, 340] on span "Delete group" at bounding box center [569, 345] width 47 height 10
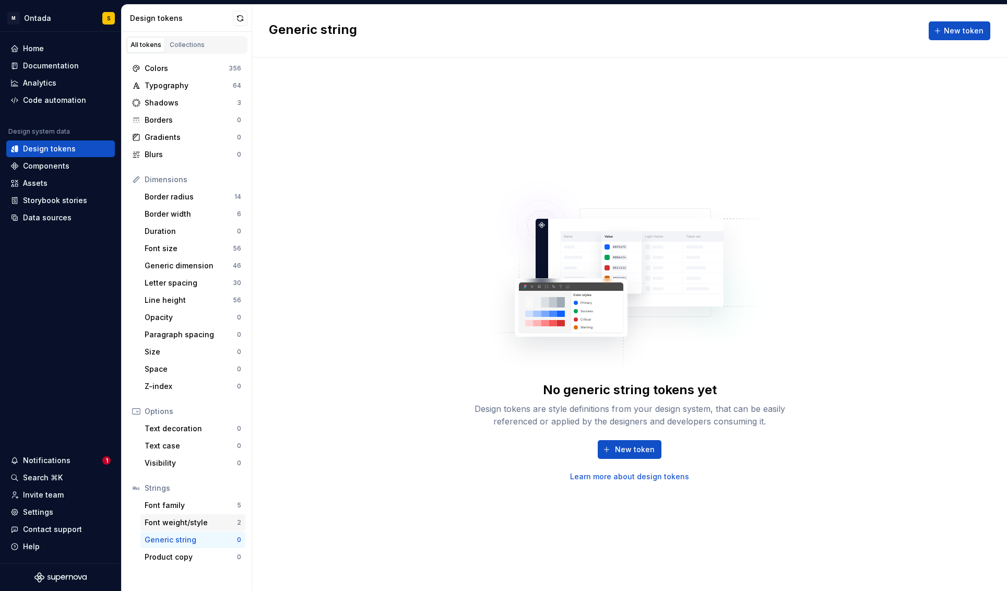
click at [209, 519] on div "Font weight/style" at bounding box center [191, 522] width 92 height 10
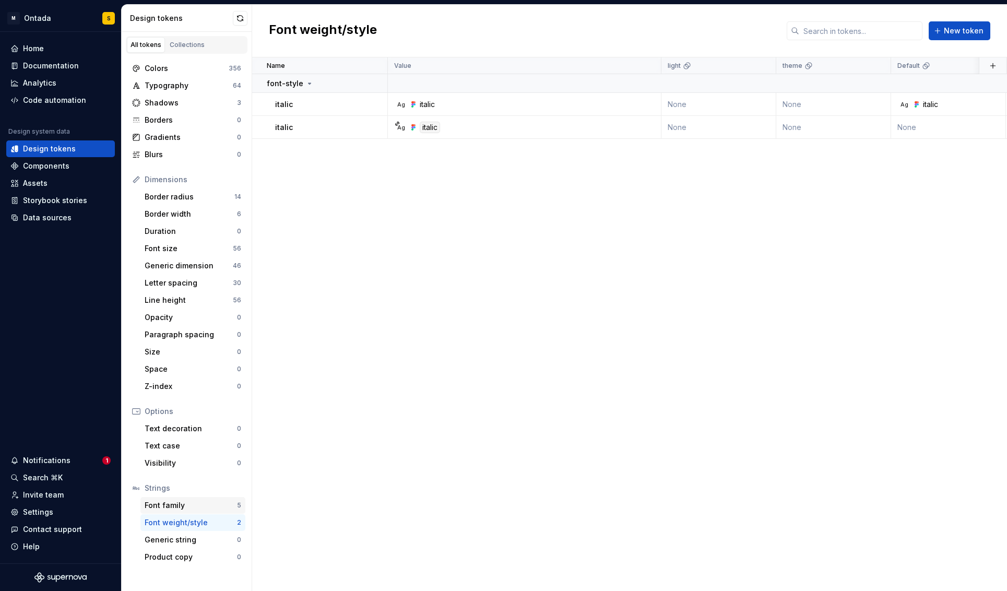
click at [212, 502] on div "Font family" at bounding box center [191, 505] width 92 height 10
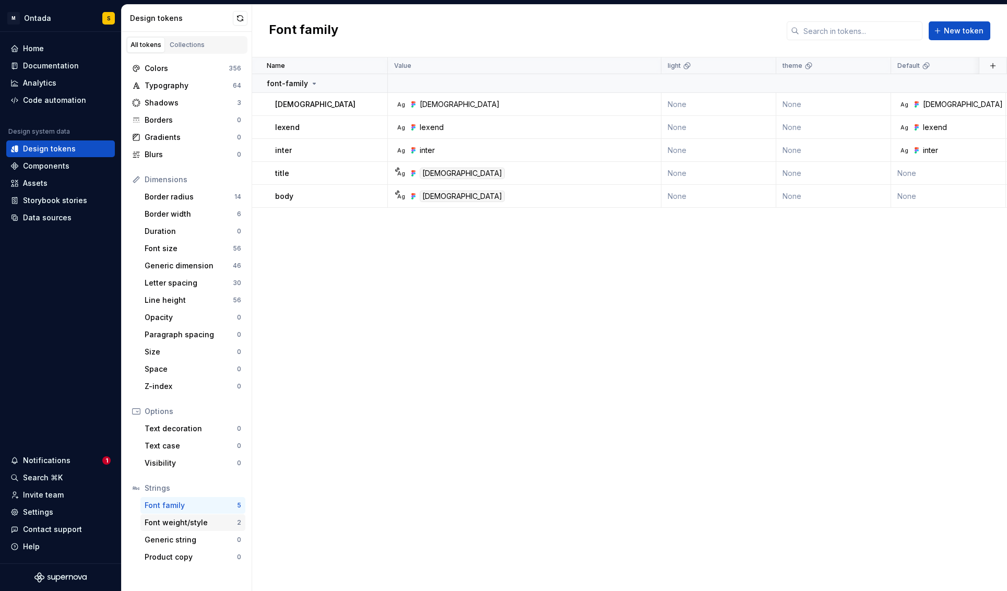
click at [184, 519] on div "Font weight/style" at bounding box center [191, 522] width 92 height 10
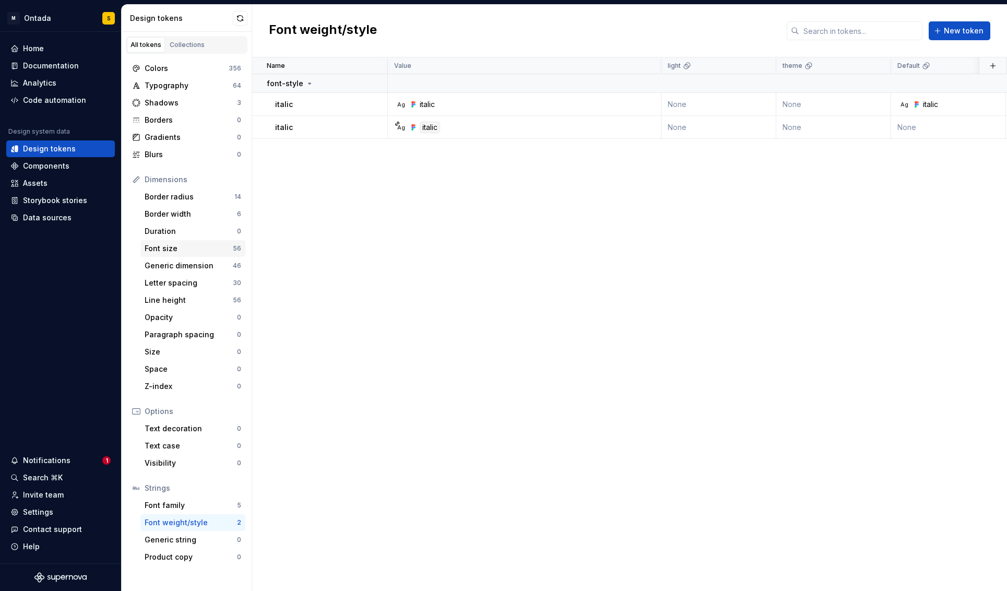
click at [196, 243] on div "Font size" at bounding box center [189, 248] width 88 height 10
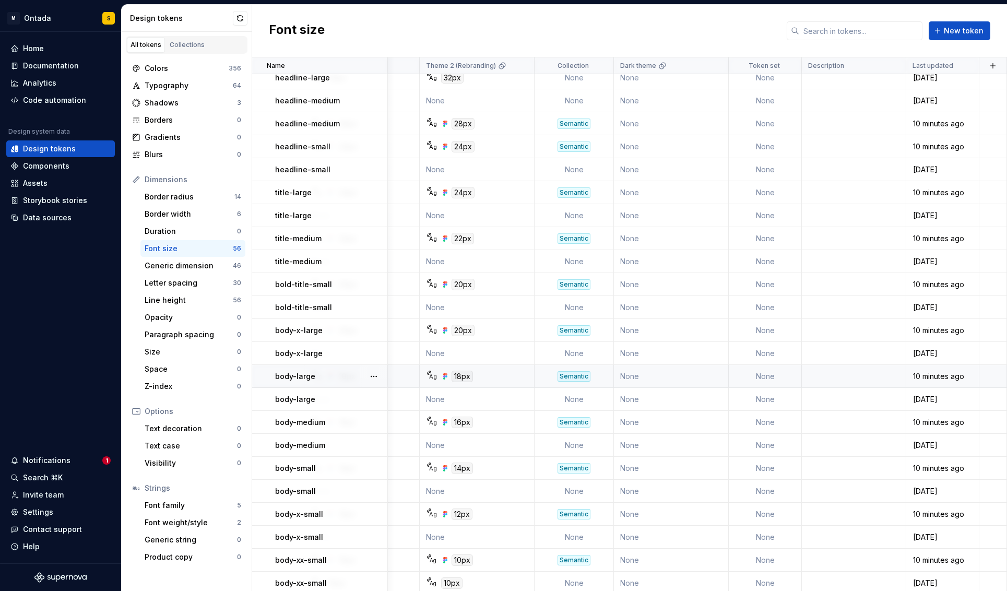
scroll to position [788, 701]
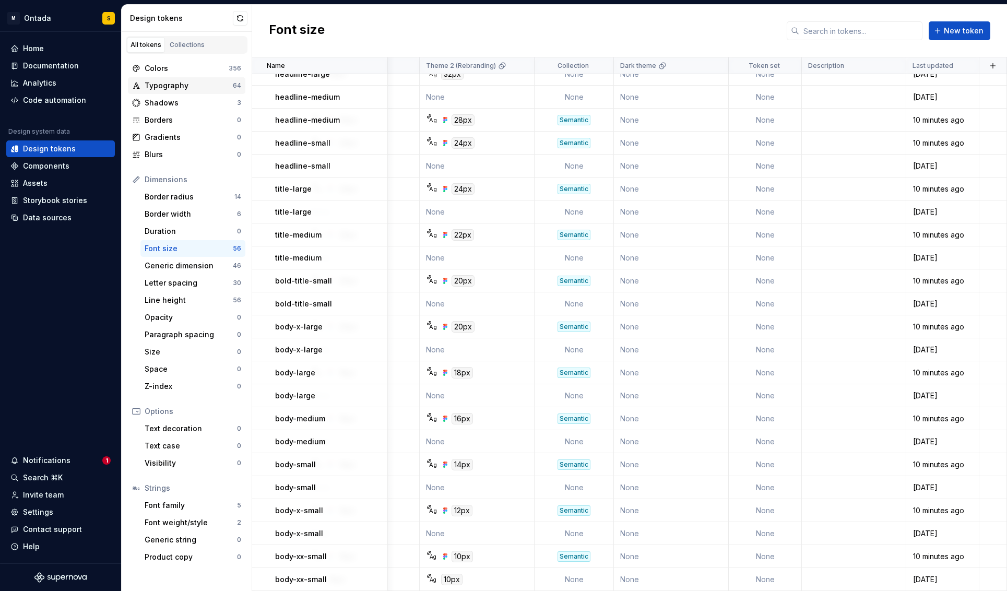
click at [175, 88] on div "Typography" at bounding box center [189, 85] width 88 height 10
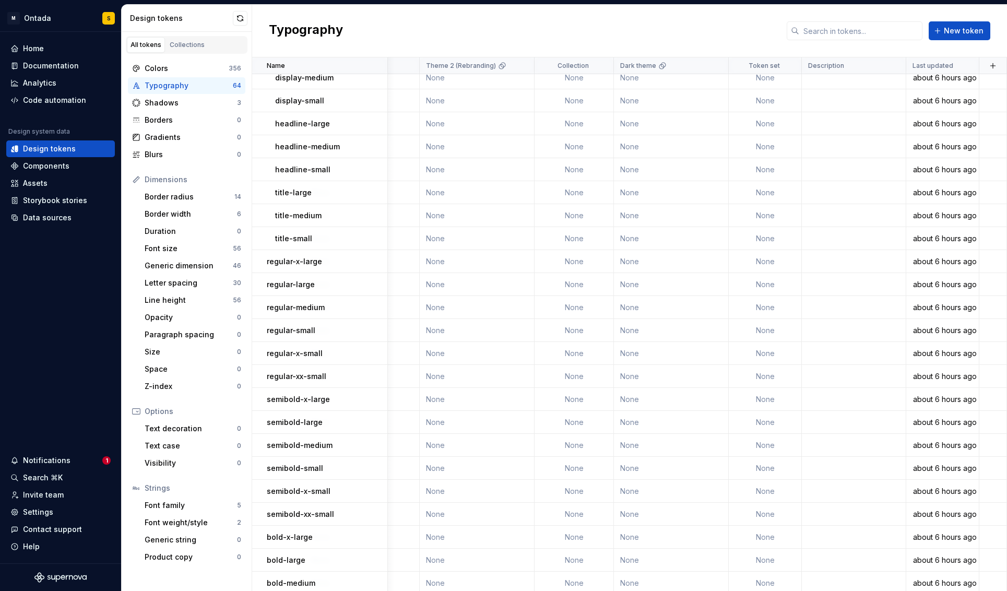
scroll to position [0, 701]
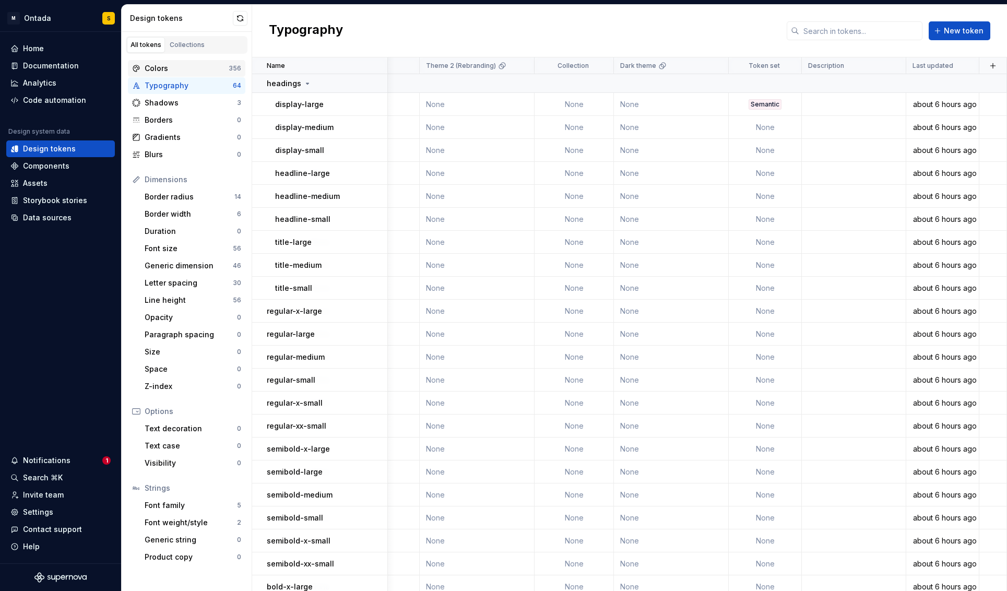
click at [186, 62] on div "Colors 356" at bounding box center [186, 68] width 117 height 17
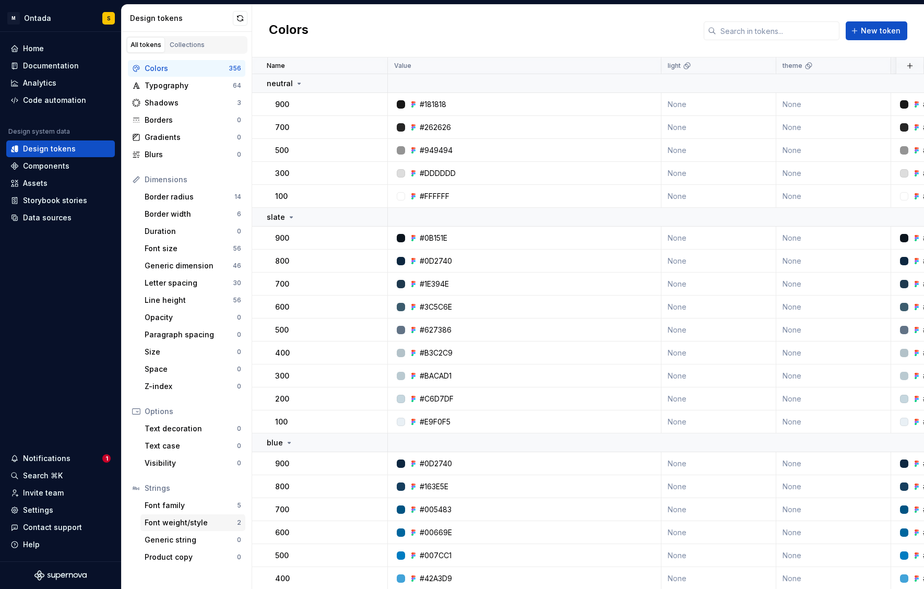
click at [181, 522] on div "Font weight/style" at bounding box center [191, 522] width 92 height 10
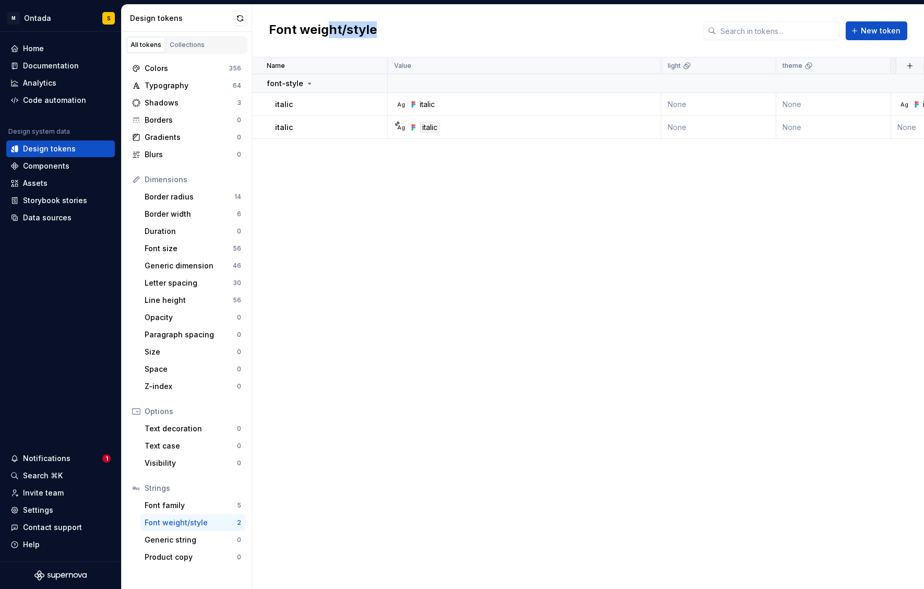
drag, startPoint x: 329, startPoint y: 26, endPoint x: 379, endPoint y: 28, distance: 49.6
click at [379, 28] on div "Font weight/style New token" at bounding box center [588, 31] width 672 height 53
click at [405, 38] on div "Font weight/style New token" at bounding box center [588, 31] width 672 height 53
click at [421, 419] on div "Name Value light theme Default Theme 1 (Default) Theme 2 (Rebranding) Collectio…" at bounding box center [588, 322] width 672 height 531
click at [54, 95] on div "Code automation" at bounding box center [54, 100] width 63 height 10
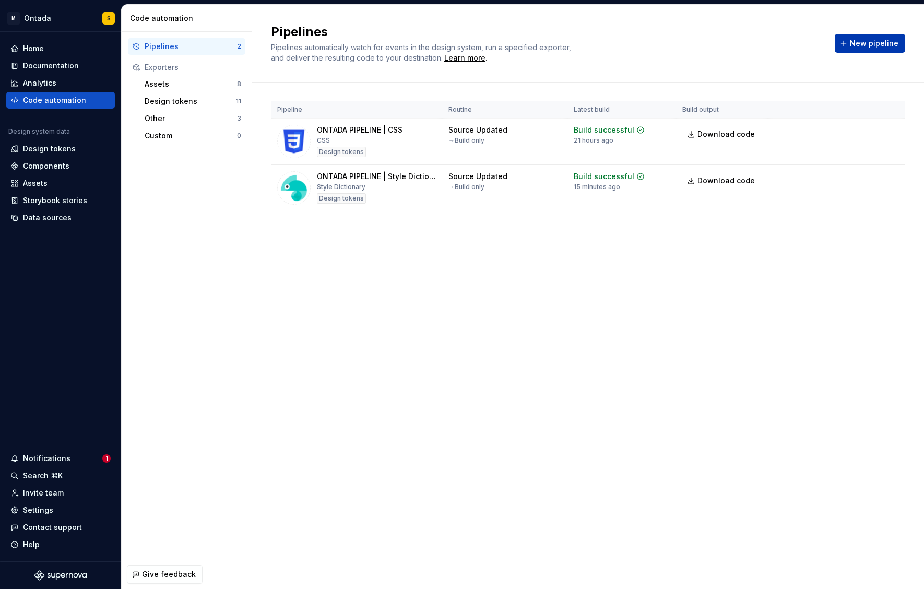
click at [791, 45] on span "New pipeline" at bounding box center [874, 43] width 49 height 10
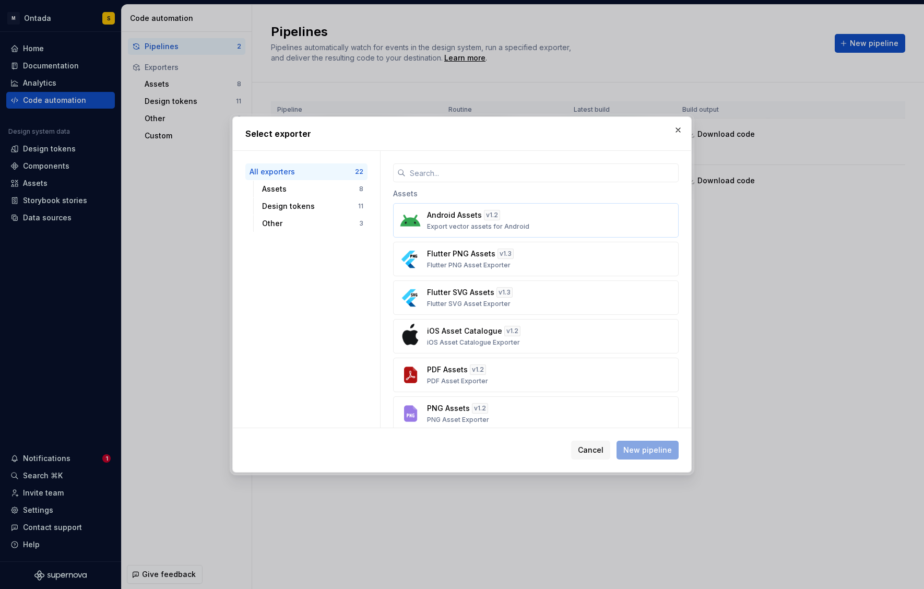
click at [510, 214] on div "Android Assets v 1.2 Export vector assets for Android" at bounding box center [532, 220] width 211 height 21
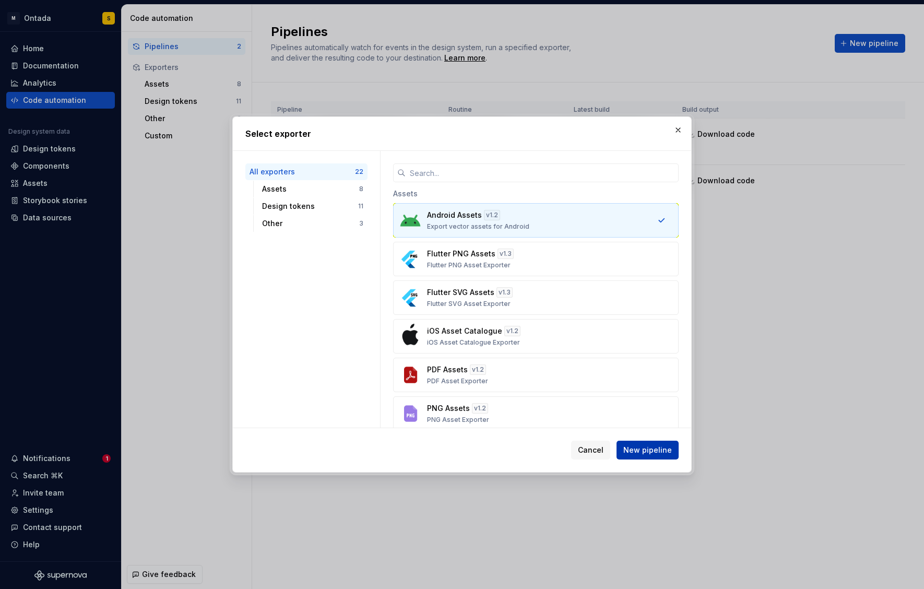
click at [651, 450] on span "New pipeline" at bounding box center [647, 450] width 49 height 10
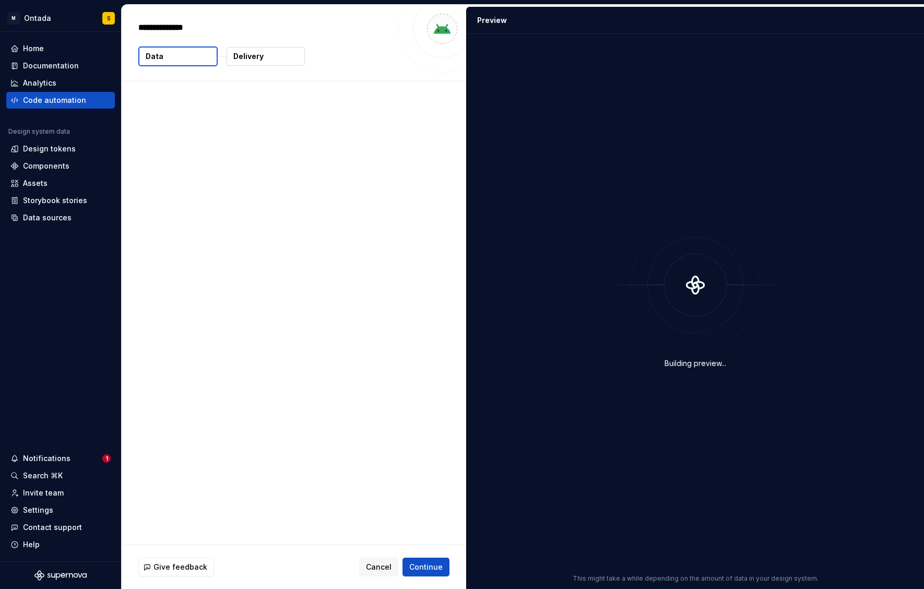
type textarea "*"
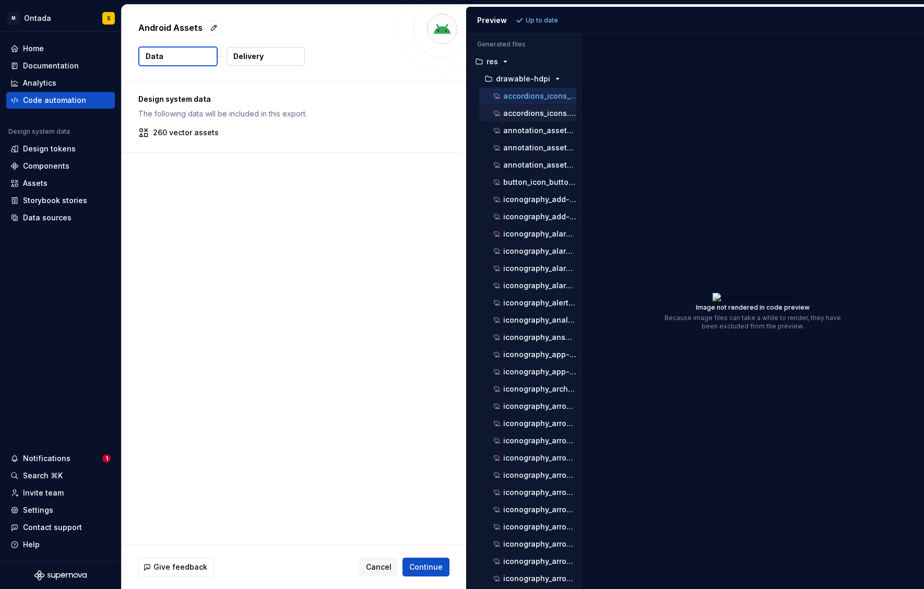
click at [520, 111] on p "accordions_icons.png" at bounding box center [539, 113] width 73 height 8
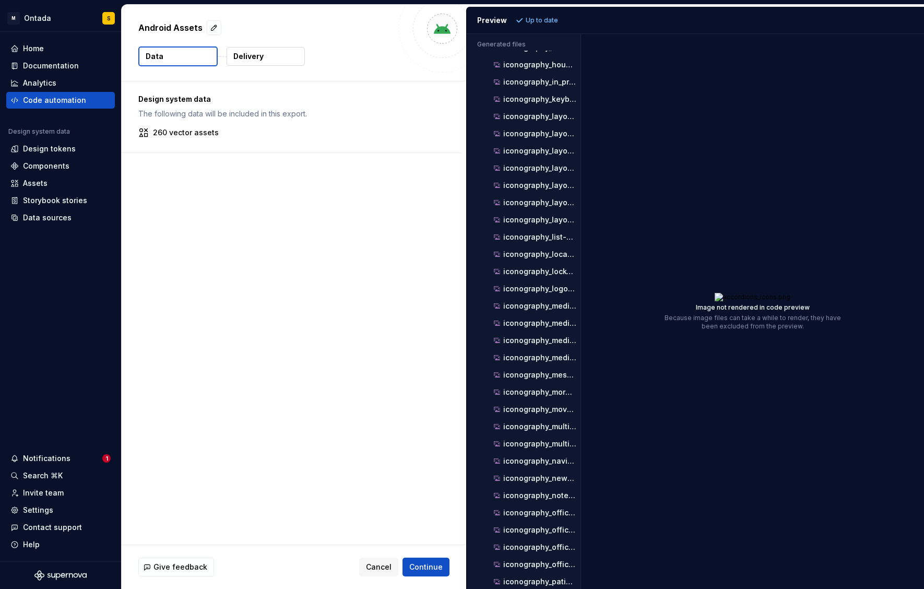
scroll to position [1416, 0]
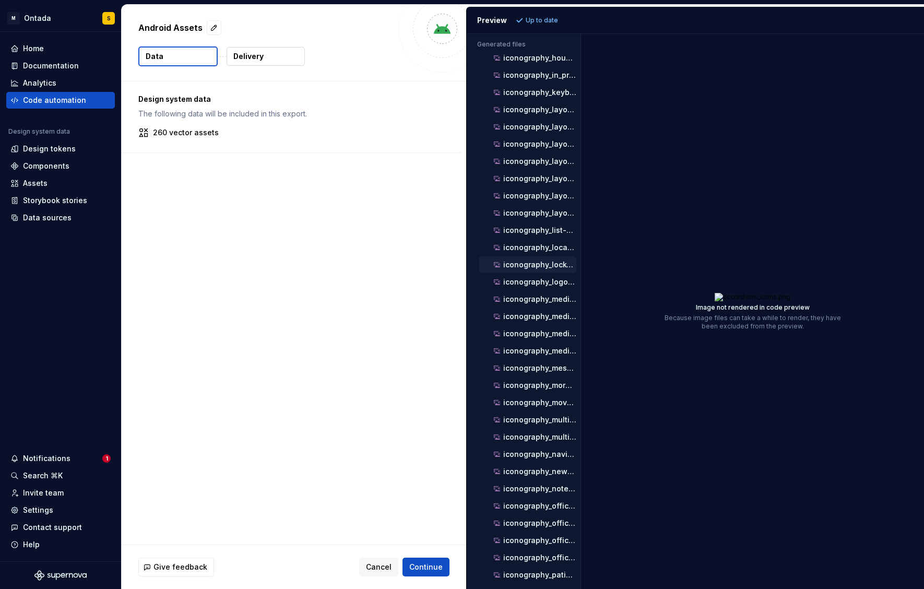
click at [526, 270] on div "iconography_lock-4.png" at bounding box center [527, 264] width 97 height 17
click at [485, 20] on div "Preview" at bounding box center [492, 20] width 30 height 10
click at [376, 527] on span "Cancel" at bounding box center [379, 567] width 26 height 10
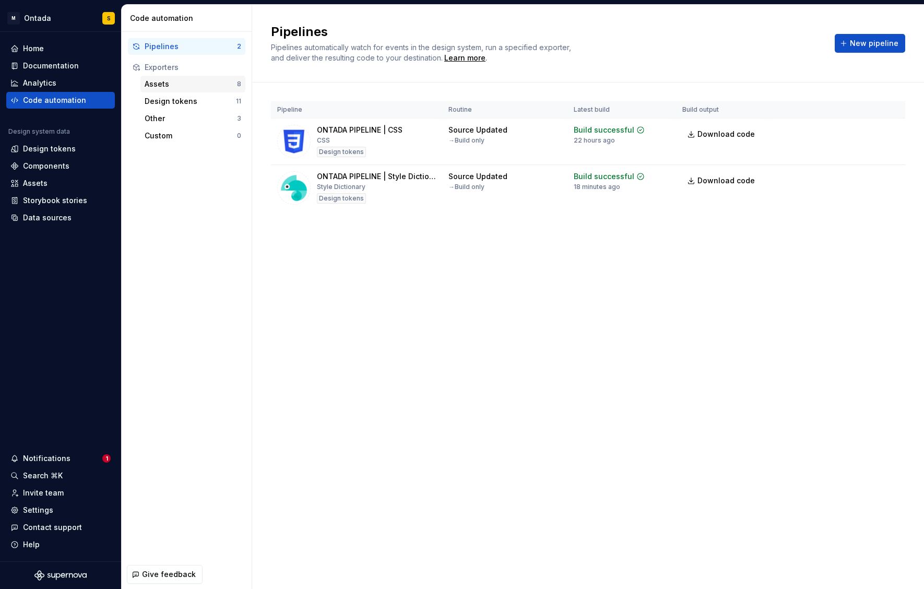
click at [195, 90] on div "Assets 8" at bounding box center [192, 84] width 105 height 17
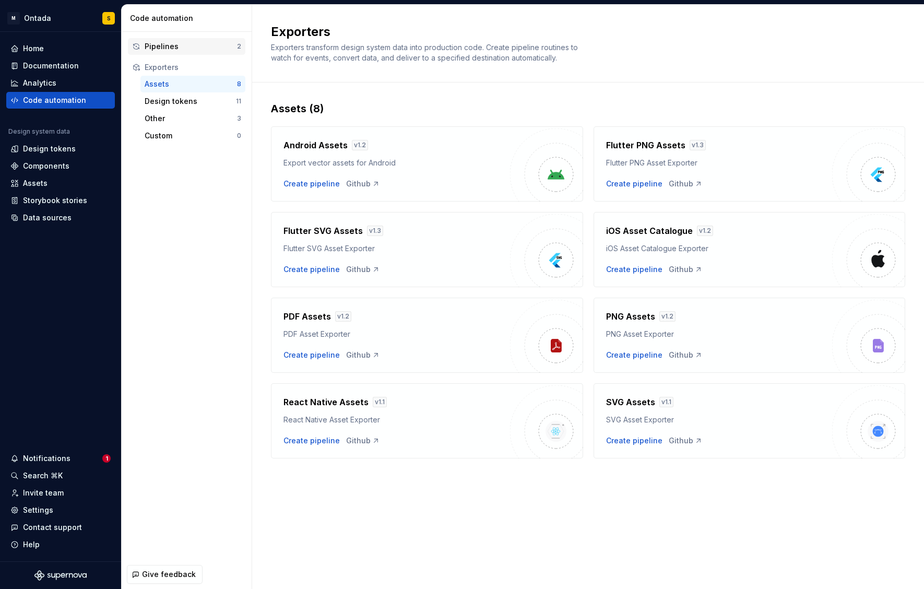
click at [188, 49] on div "Pipelines" at bounding box center [191, 46] width 92 height 10
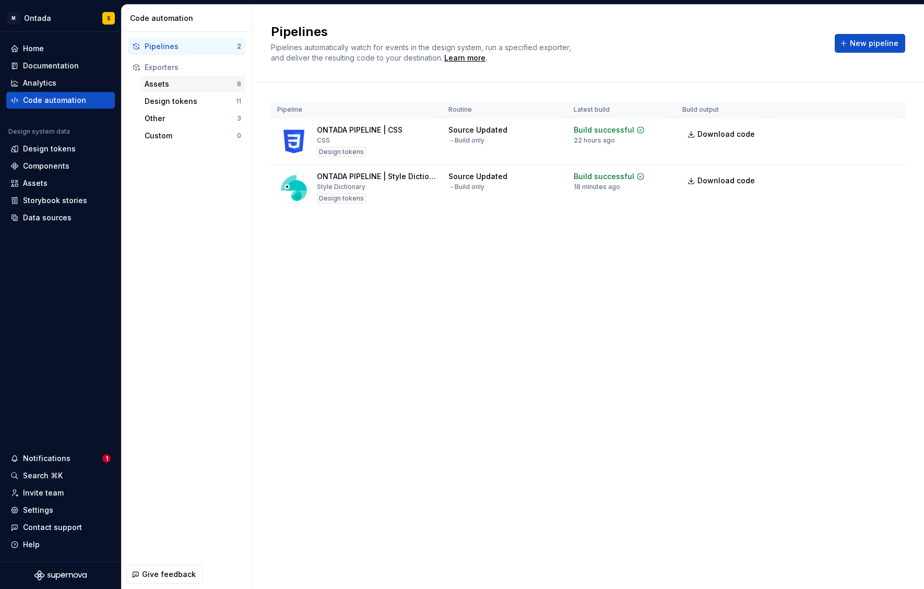
click at [198, 80] on div "Assets" at bounding box center [191, 84] width 92 height 10
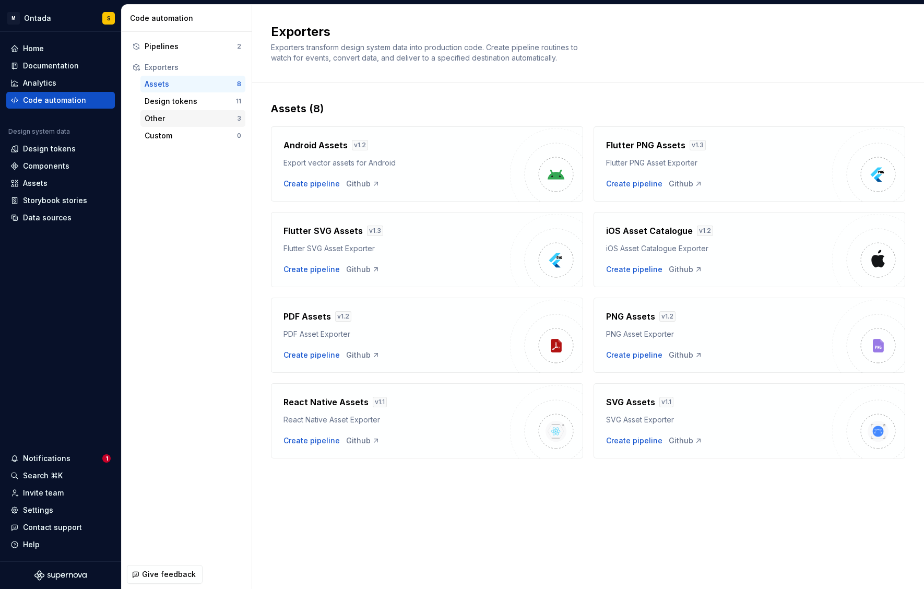
click at [201, 117] on div "Other" at bounding box center [191, 118] width 92 height 10
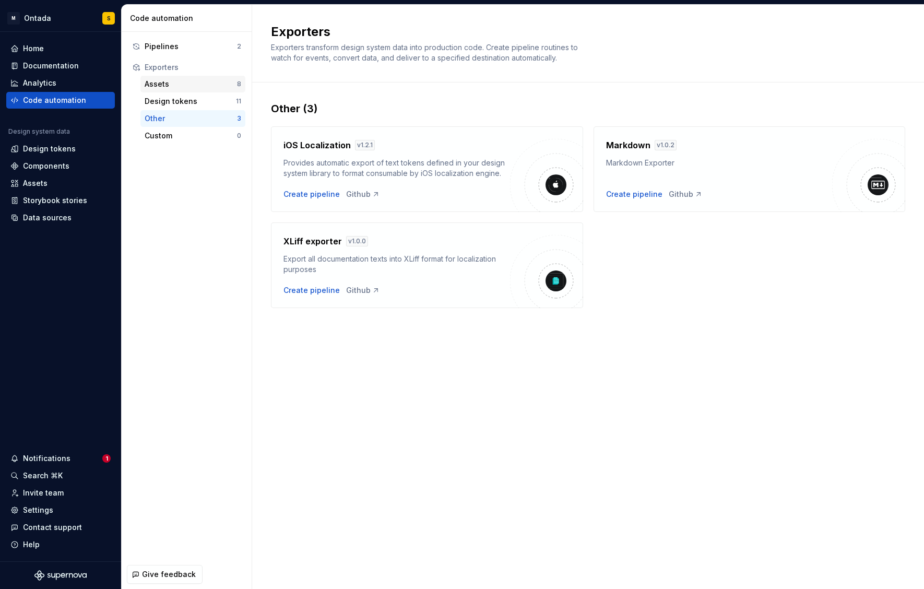
click at [188, 86] on div "Assets" at bounding box center [191, 84] width 92 height 10
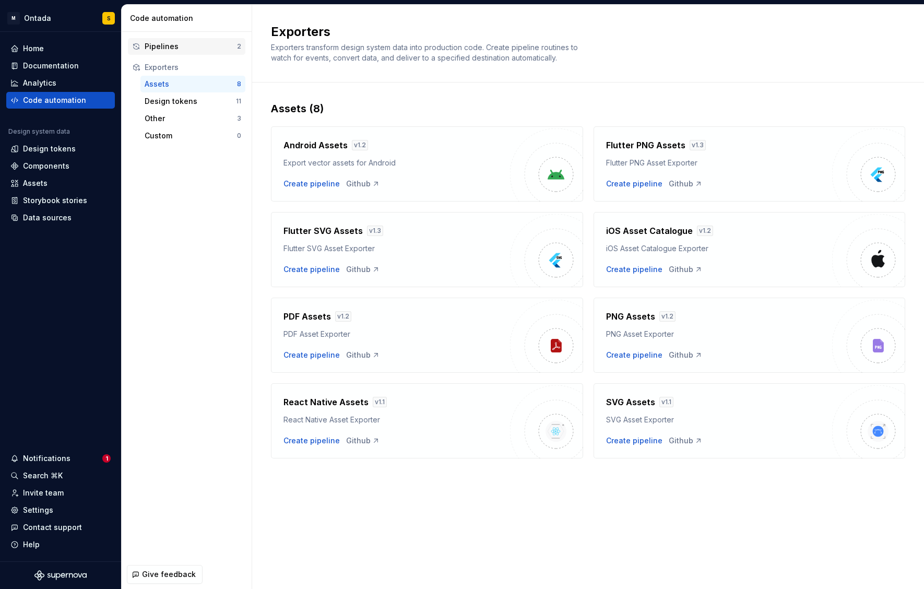
click at [197, 42] on div "Pipelines" at bounding box center [191, 46] width 92 height 10
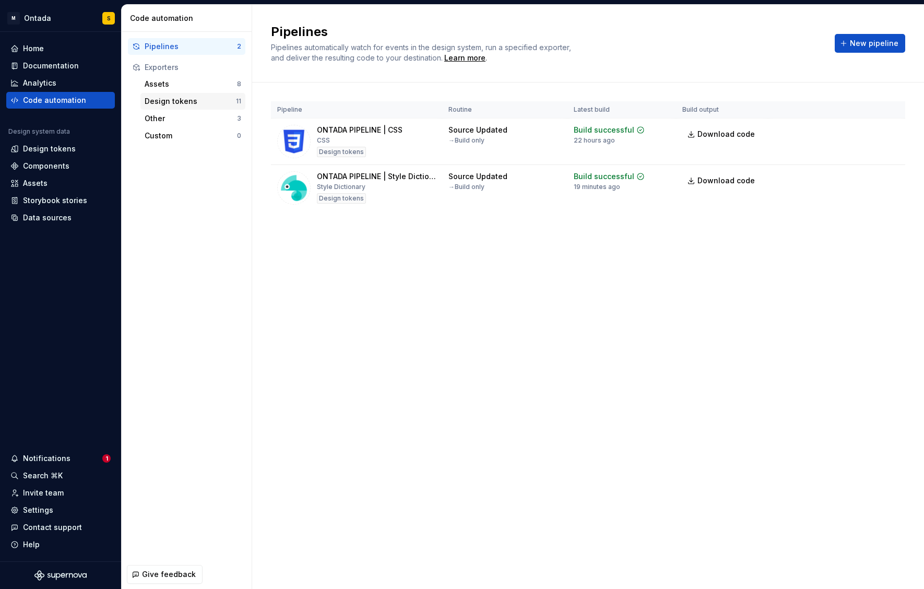
click at [188, 101] on div "Design tokens" at bounding box center [190, 101] width 91 height 10
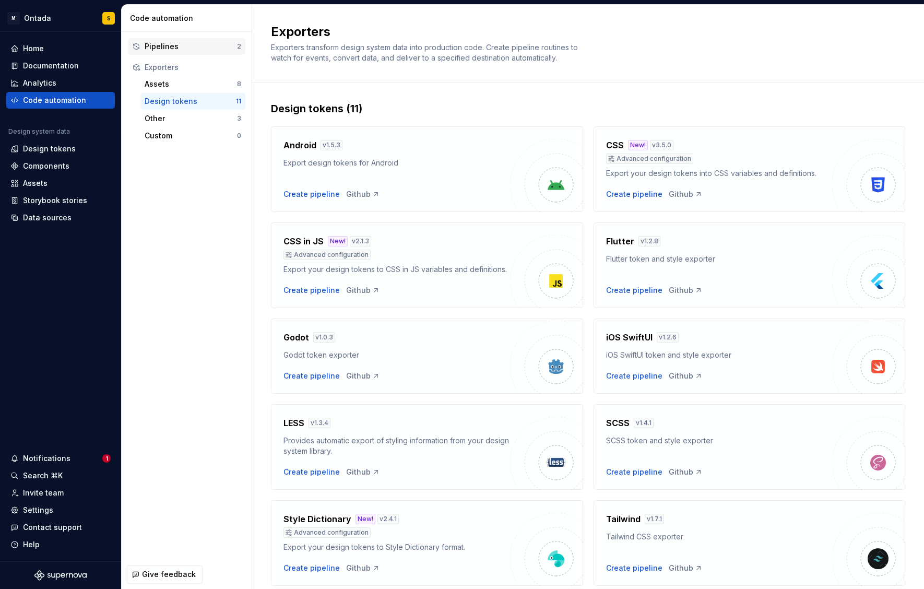
click at [191, 42] on div "Pipelines" at bounding box center [191, 46] width 92 height 10
